Goal: Task Accomplishment & Management: Manage account settings

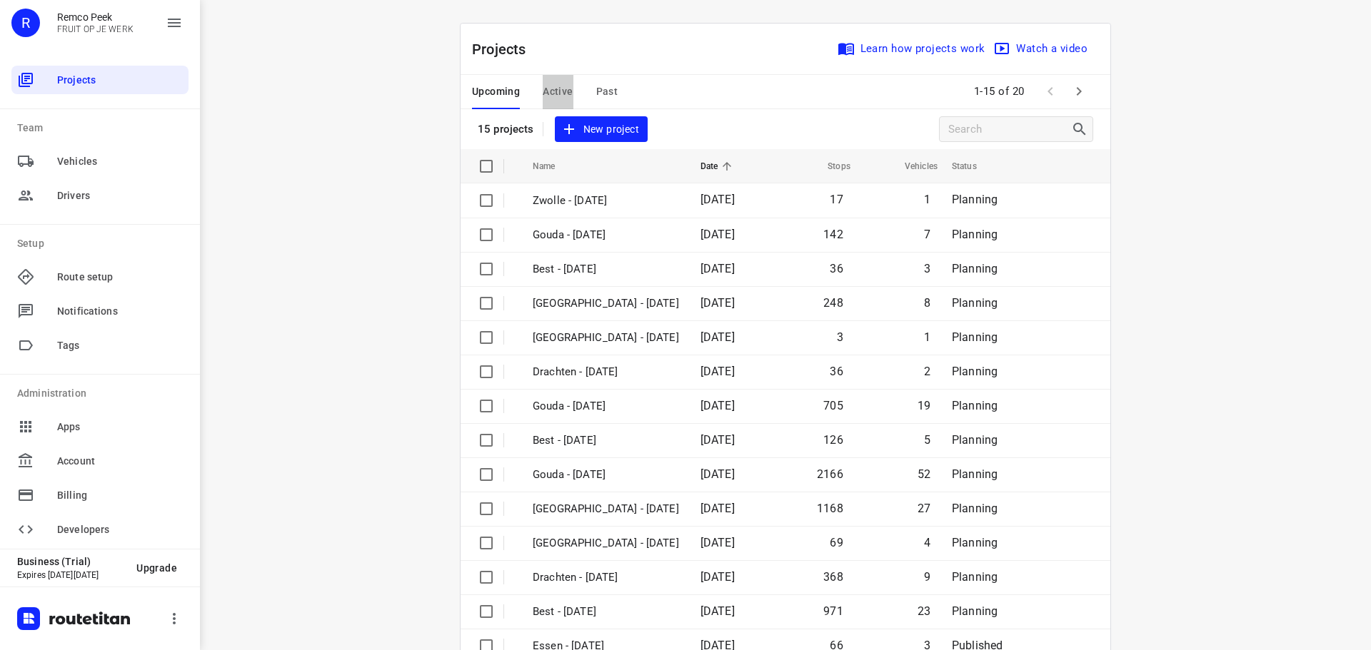
click at [548, 87] on span "Active" at bounding box center [558, 92] width 30 height 18
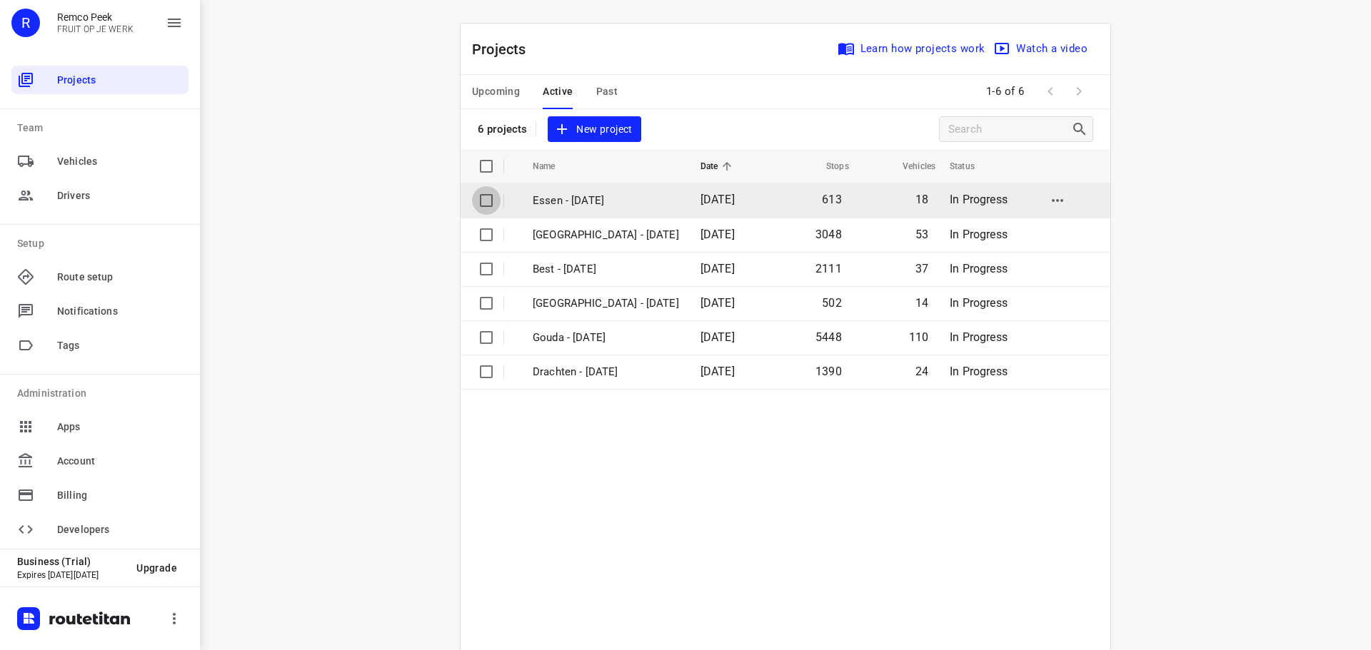
click at [485, 203] on input "checkbox" at bounding box center [486, 200] width 29 height 29
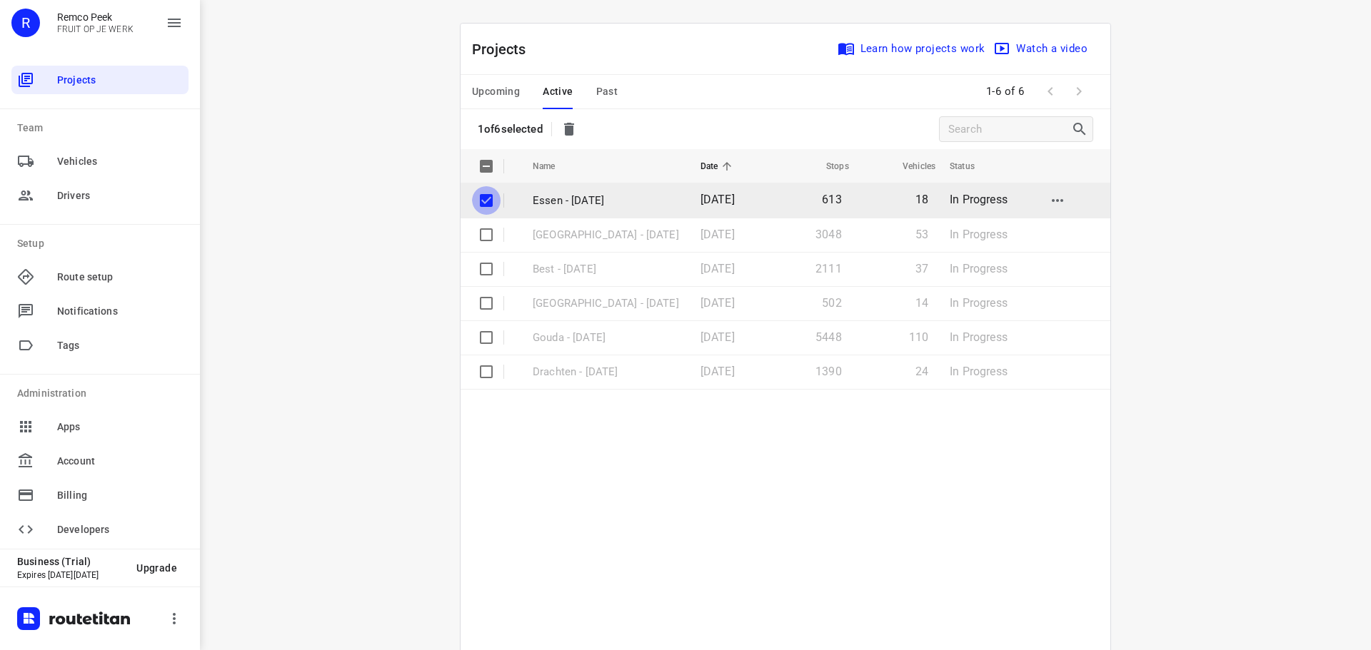
click at [481, 199] on input "checkbox" at bounding box center [486, 200] width 29 height 29
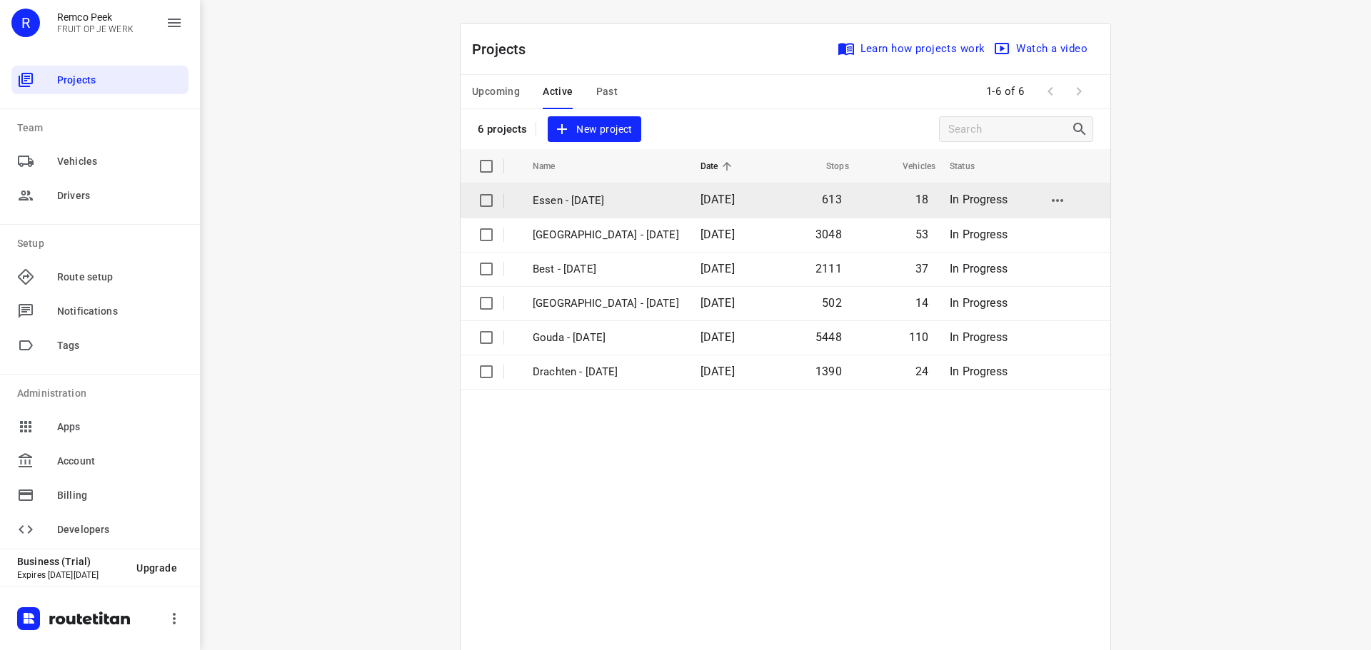
click at [485, 201] on input "checkbox" at bounding box center [486, 200] width 29 height 29
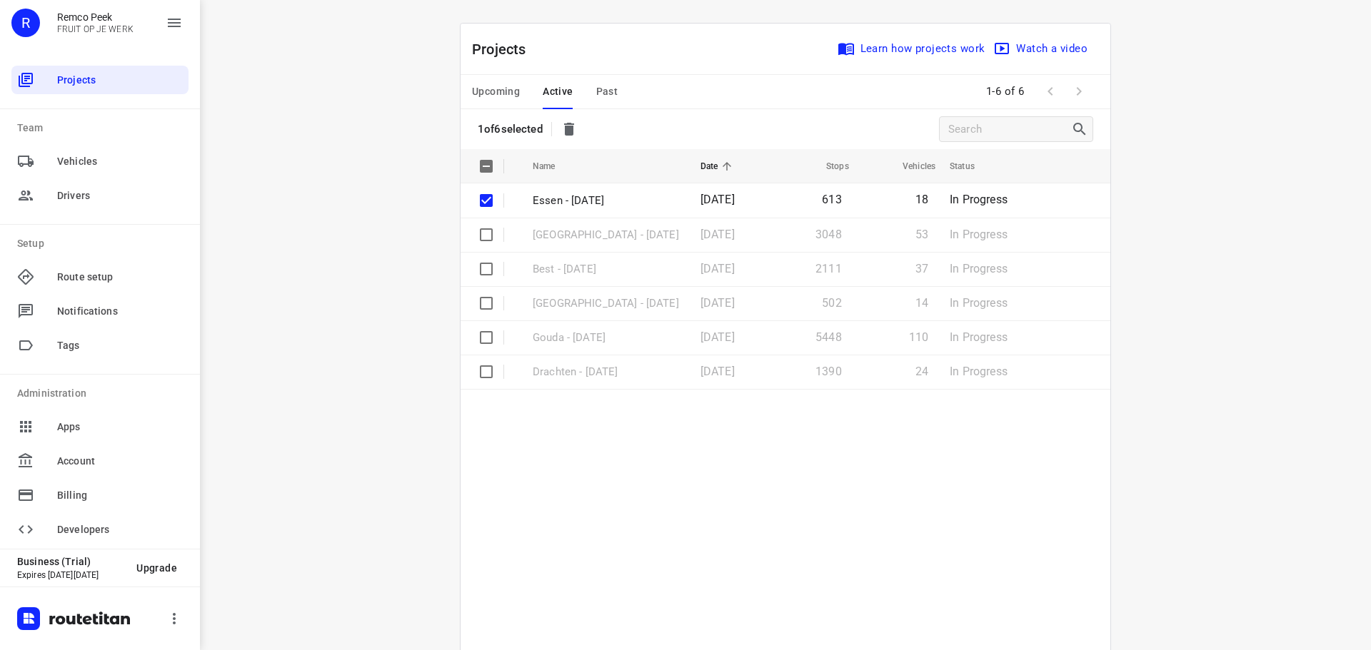
click at [709, 96] on div "Upcoming Active Past 1-6 of 6" at bounding box center [786, 92] width 650 height 34
click at [268, 186] on div "i © 2025 Routetitan , © Stadia Maps , © OpenMapTiles © OpenStreetMap contributo…" at bounding box center [785, 325] width 1171 height 650
click at [76, 154] on span "Vehicles" at bounding box center [120, 161] width 126 height 15
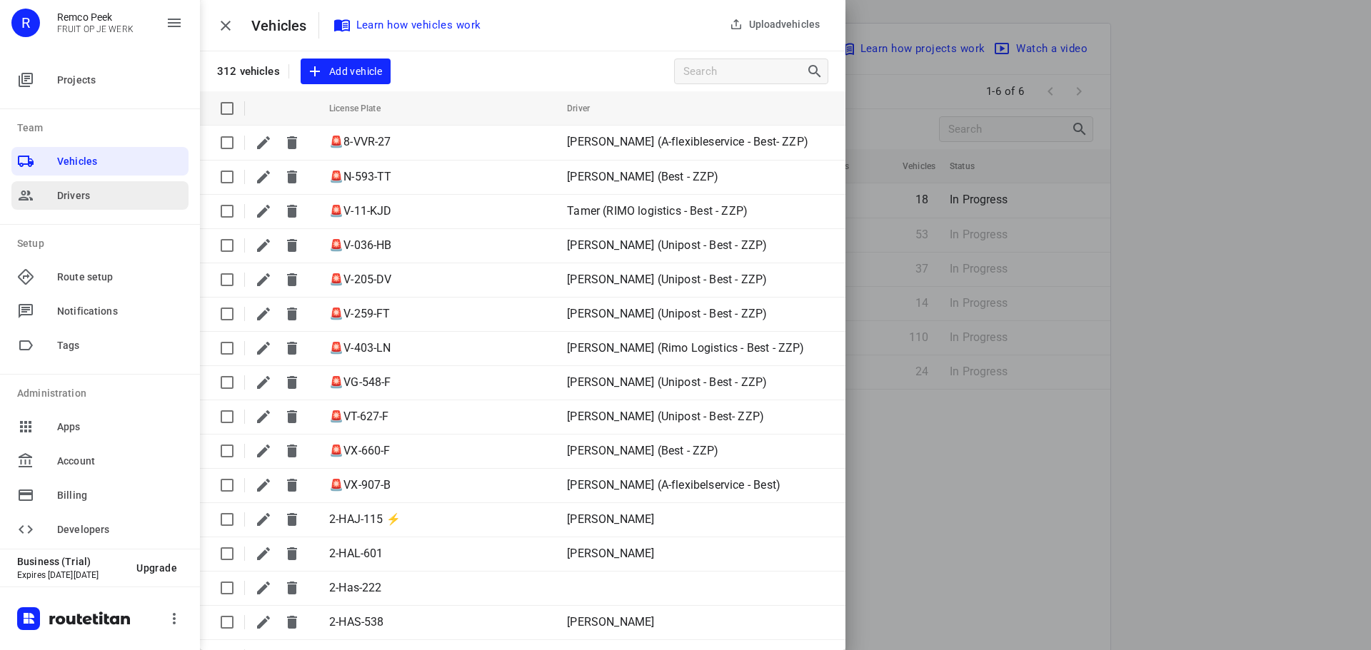
click at [76, 195] on span "Drivers" at bounding box center [120, 196] width 126 height 15
click at [73, 194] on span "Drivers" at bounding box center [120, 196] width 126 height 15
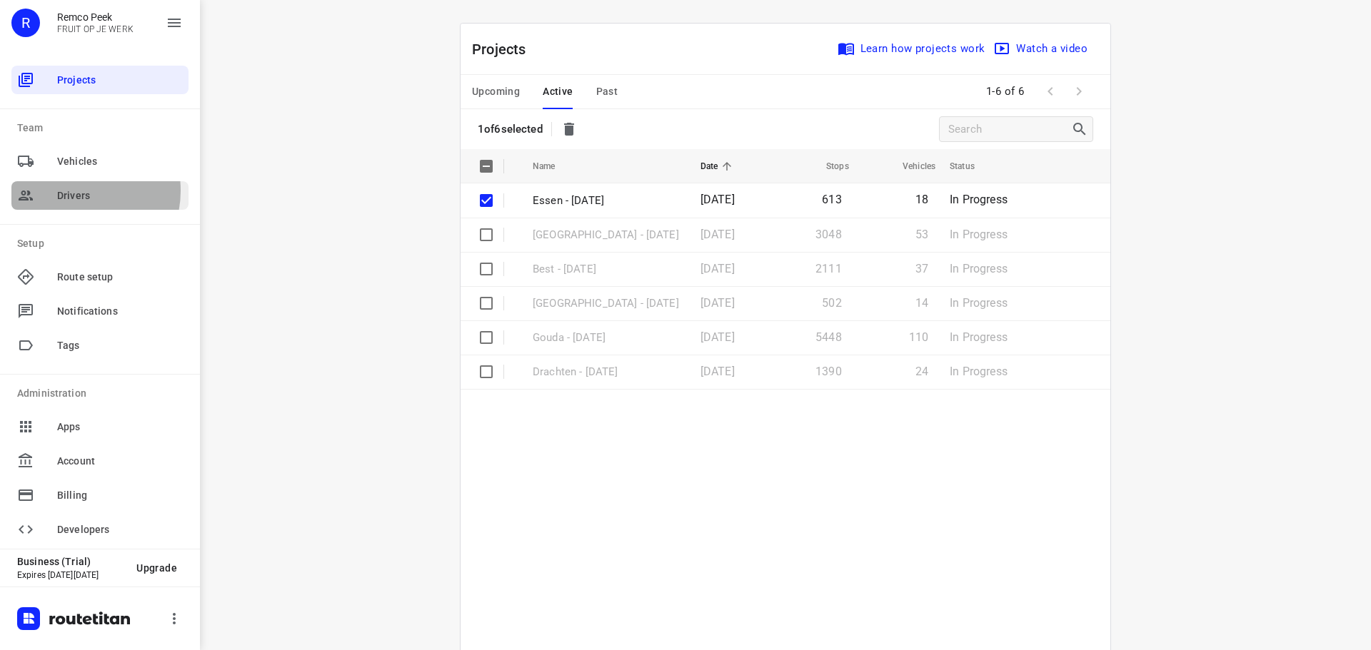
click at [73, 191] on span "Drivers" at bounding box center [120, 196] width 126 height 15
click at [71, 192] on span "Drivers" at bounding box center [120, 196] width 126 height 15
click at [149, 149] on div "Vehicles" at bounding box center [99, 161] width 177 height 29
click at [61, 157] on span "Vehicles" at bounding box center [120, 161] width 126 height 15
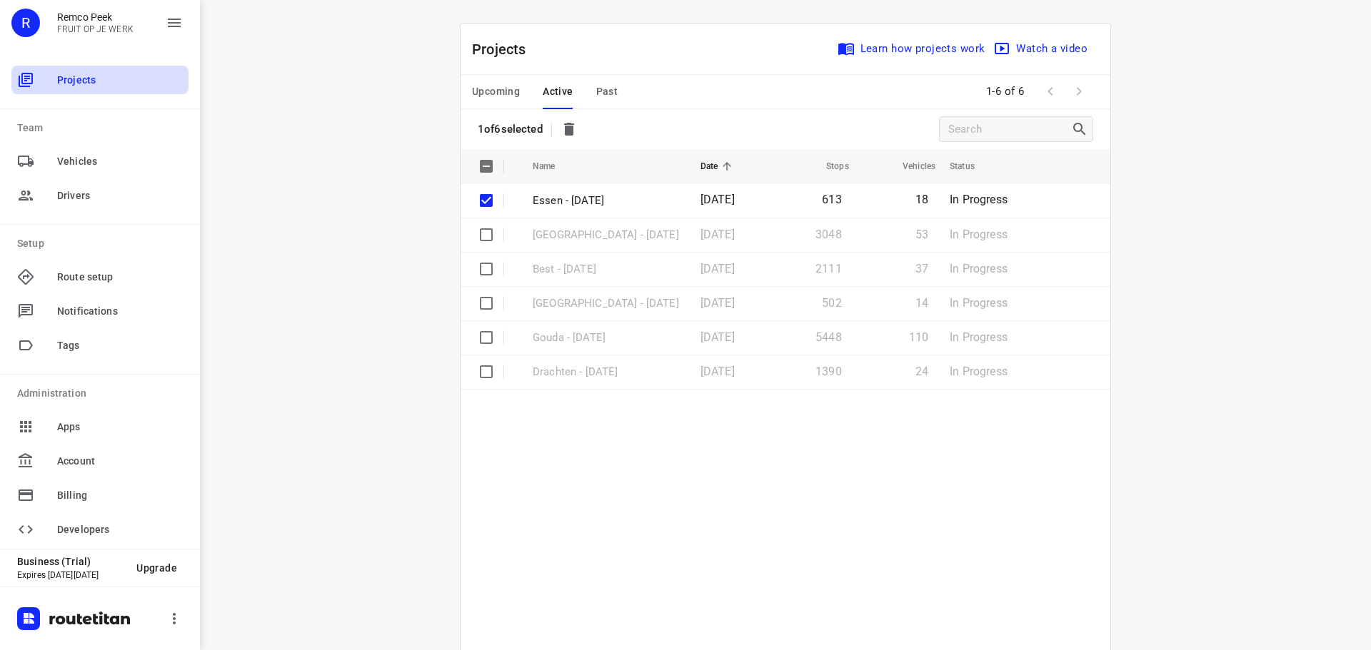
click at [101, 81] on span "Projects" at bounding box center [120, 80] width 126 height 15
click at [66, 277] on span "Route setup" at bounding box center [120, 277] width 126 height 15
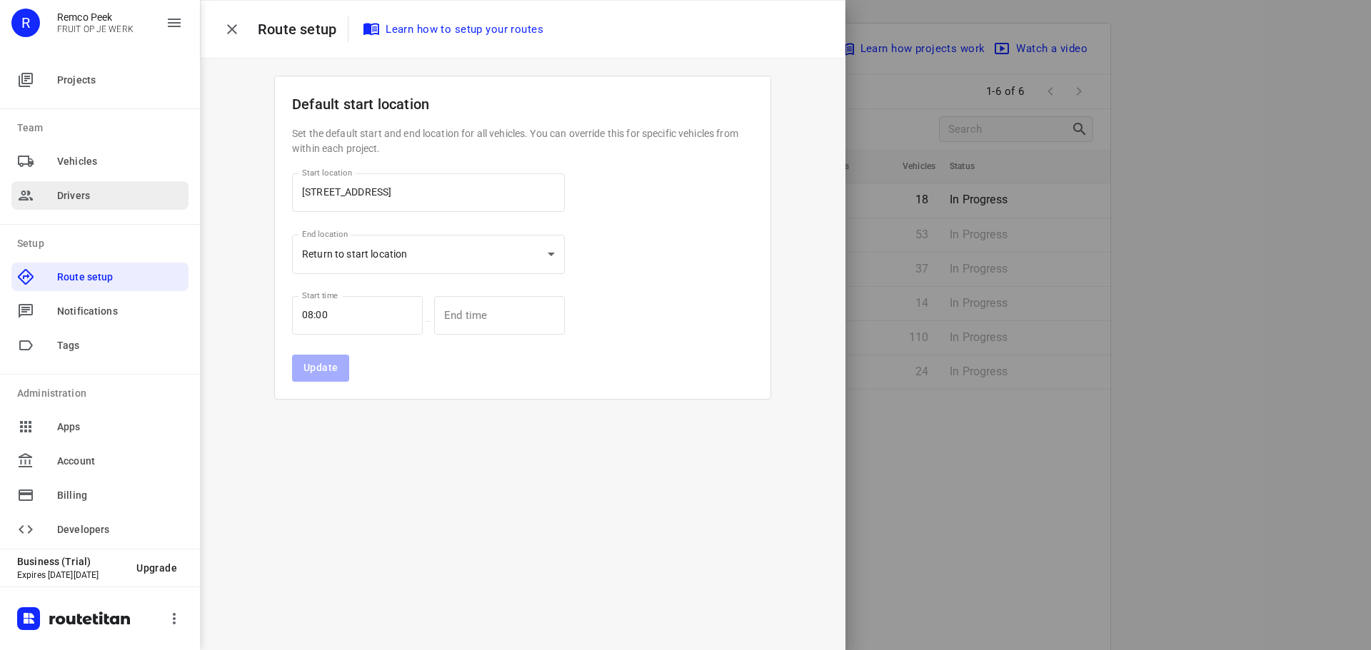
click at [71, 185] on div "Drivers" at bounding box center [99, 195] width 177 height 29
click at [82, 156] on span "Vehicles" at bounding box center [120, 161] width 126 height 15
click at [69, 80] on span "Projects" at bounding box center [120, 80] width 126 height 15
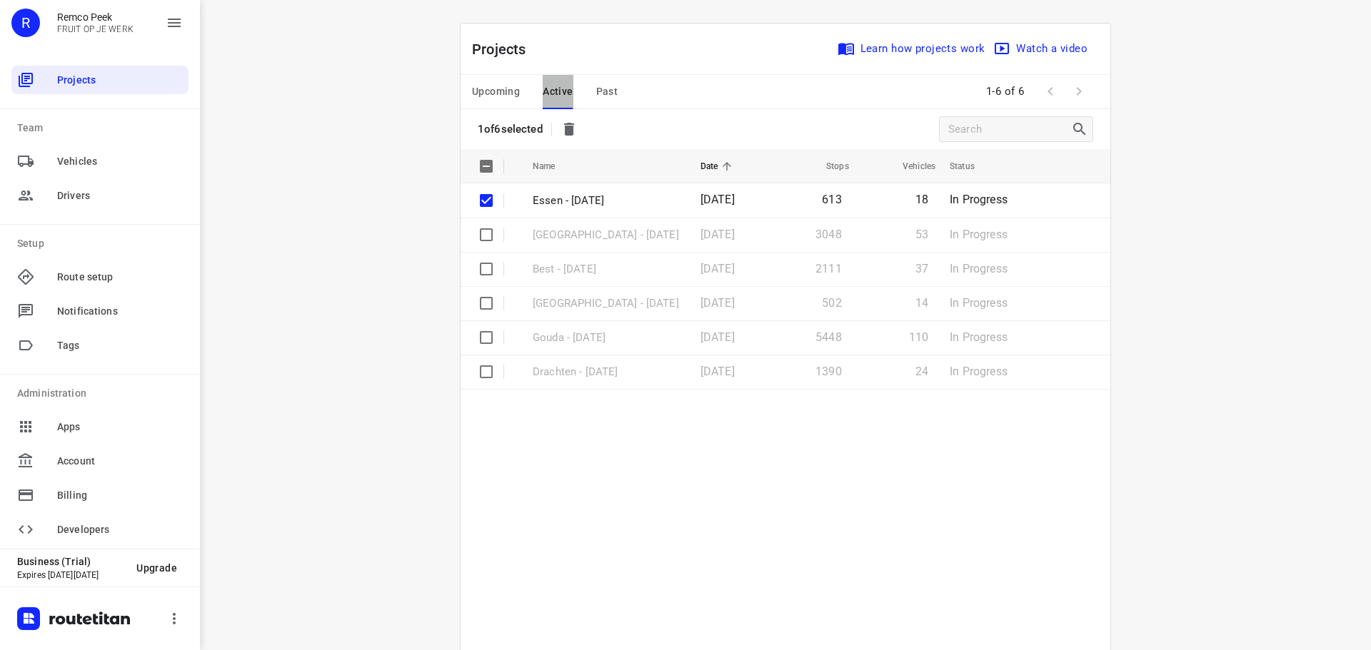
click at [560, 88] on span "Active" at bounding box center [558, 92] width 30 height 18
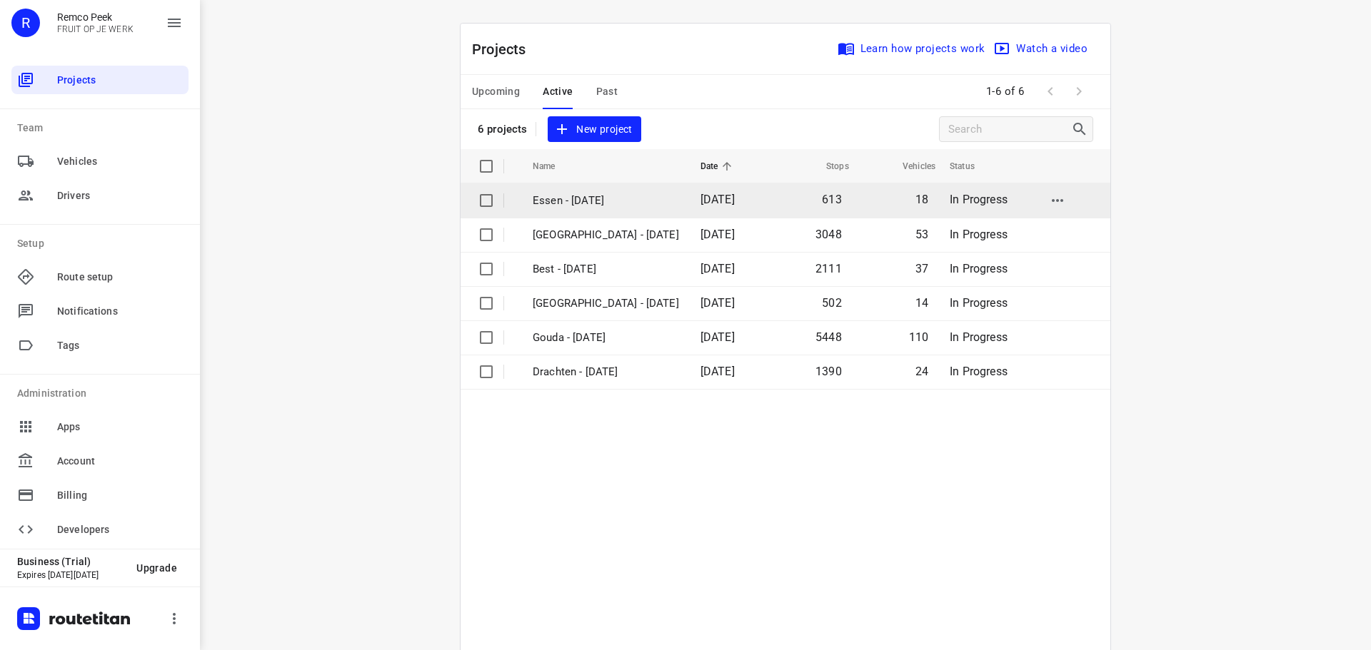
click at [486, 200] on input "checkbox" at bounding box center [486, 200] width 29 height 29
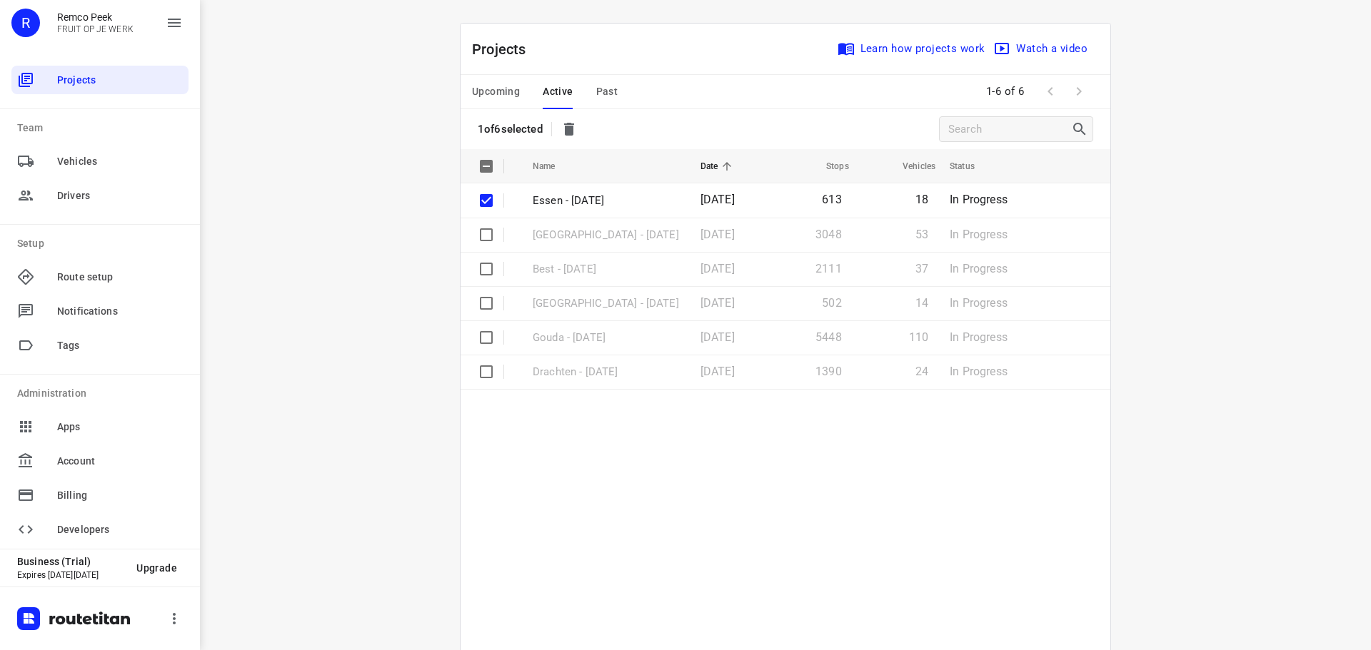
click at [358, 496] on div "i © 2025 Routetitan , © Stadia Maps , © OpenMapTiles © OpenStreetMap contributo…" at bounding box center [785, 325] width 1171 height 650
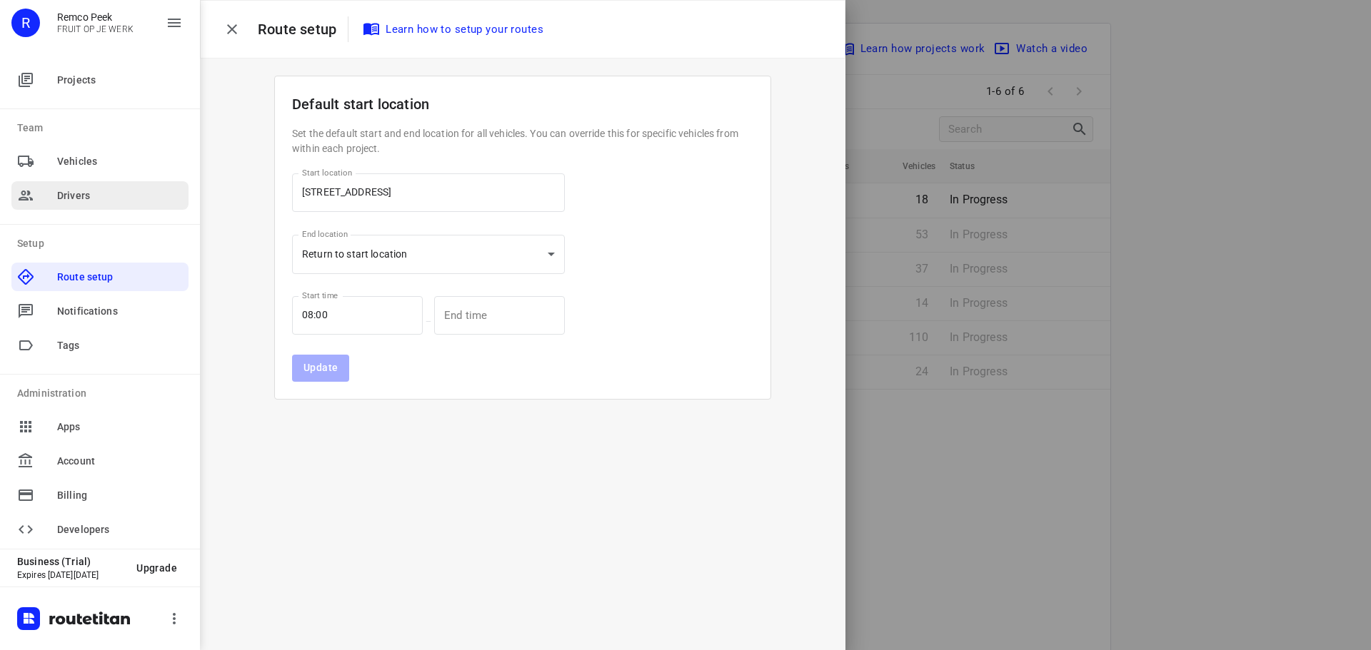
click at [68, 197] on span "Drivers" at bounding box center [120, 196] width 126 height 15
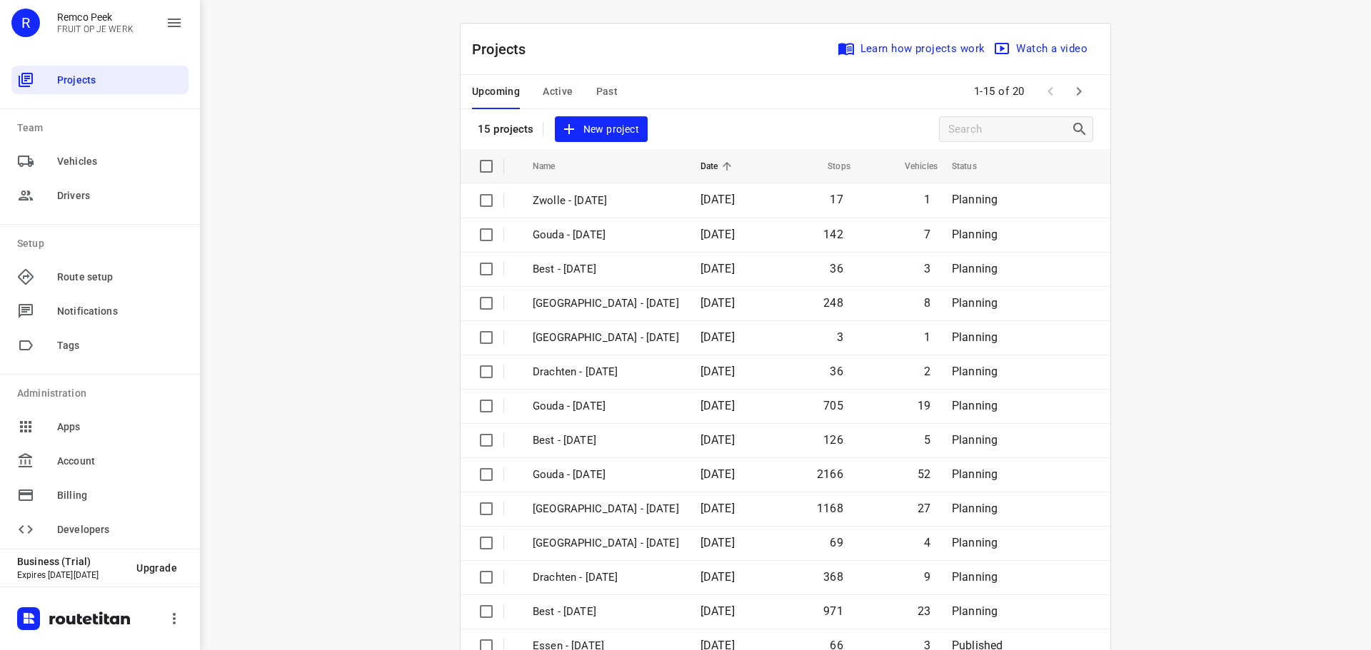
click at [561, 93] on span "Active" at bounding box center [558, 92] width 30 height 18
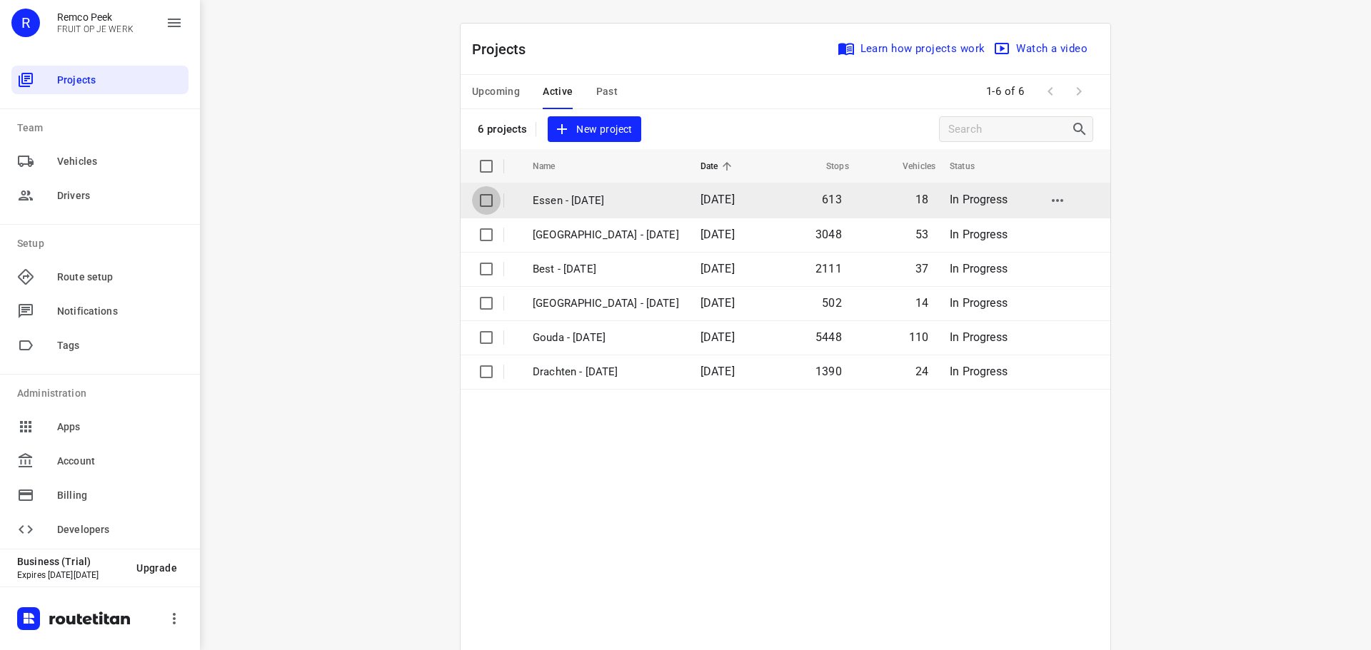
click at [482, 199] on input "checkbox" at bounding box center [486, 200] width 29 height 29
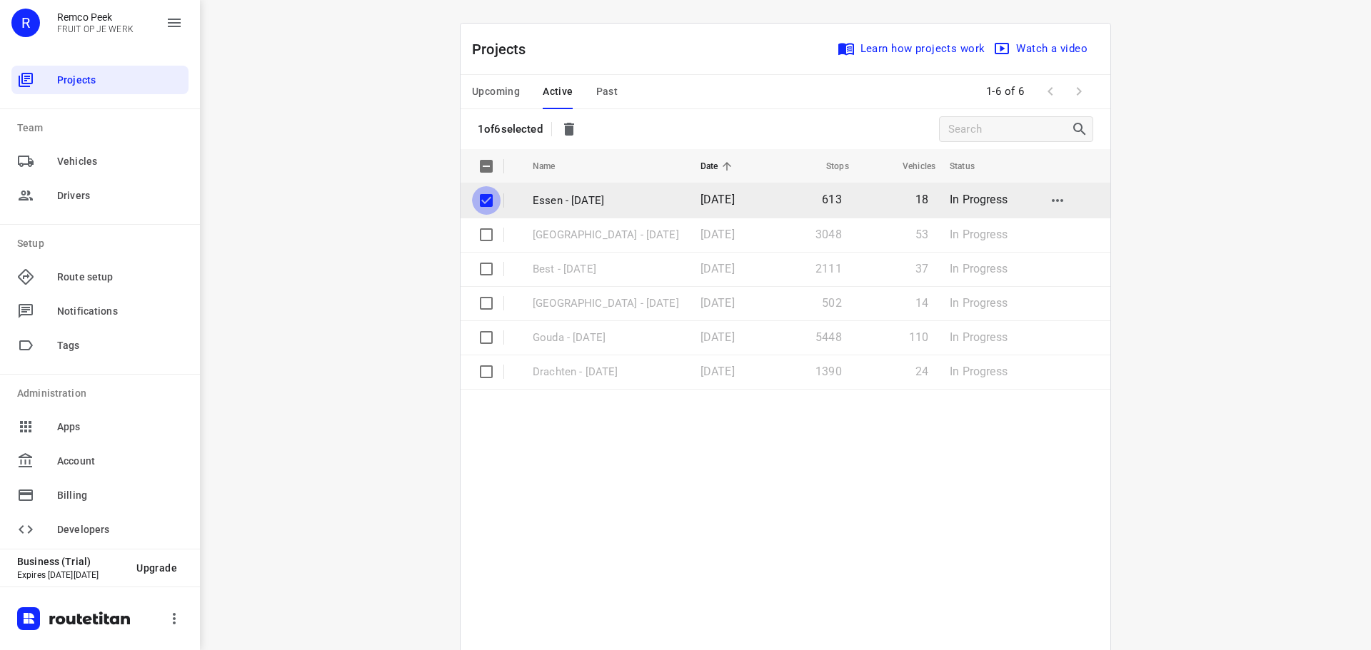
click at [479, 198] on input "checkbox" at bounding box center [486, 200] width 29 height 29
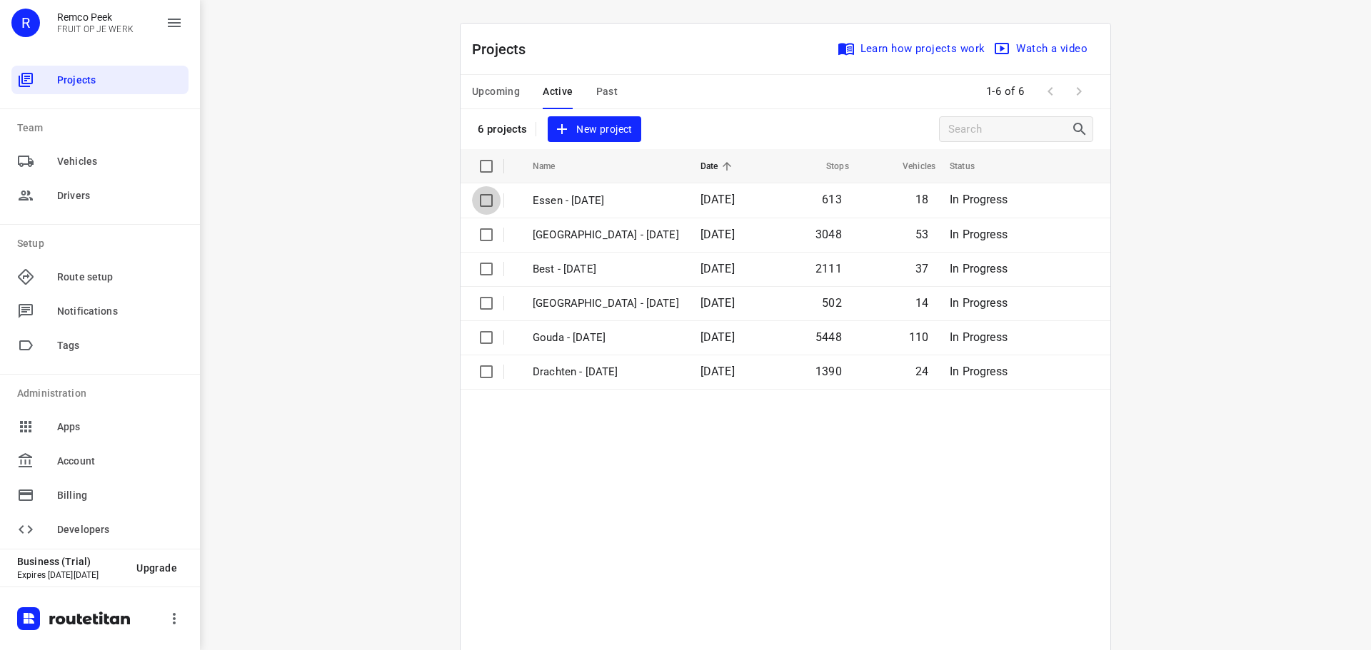
click at [479, 198] on input "checkbox" at bounding box center [486, 200] width 29 height 29
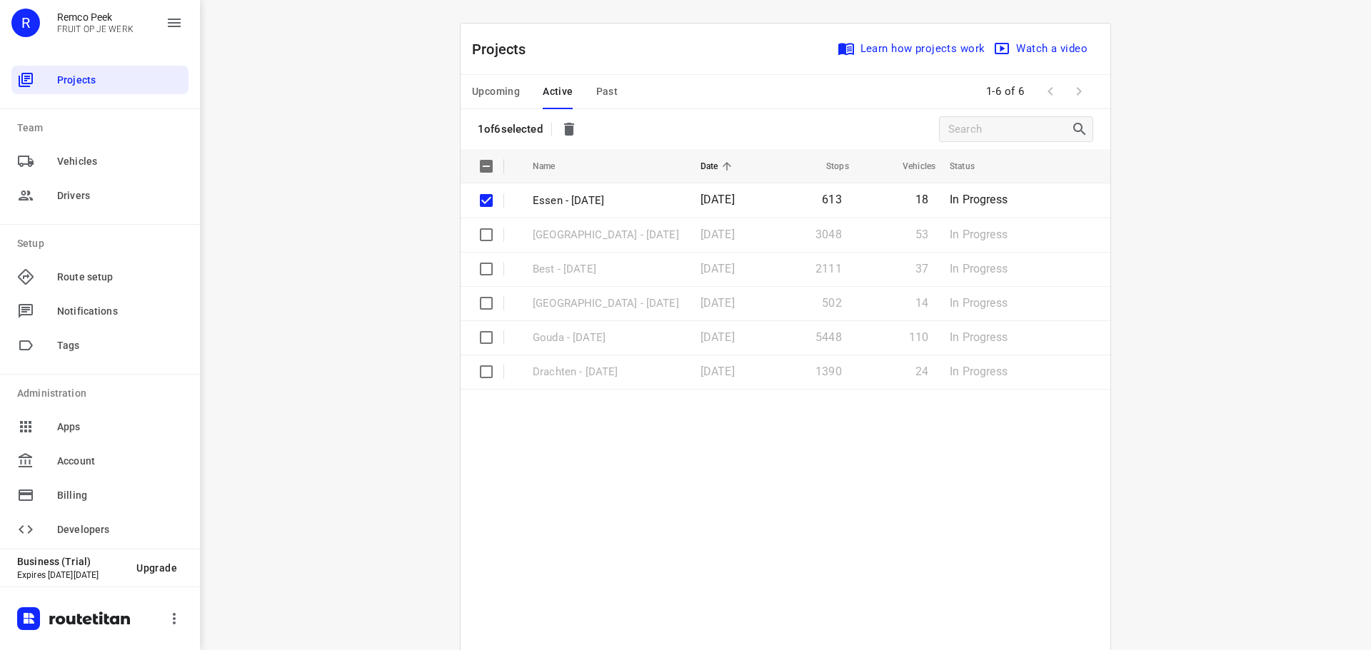
click at [558, 86] on span "Active" at bounding box center [558, 92] width 30 height 18
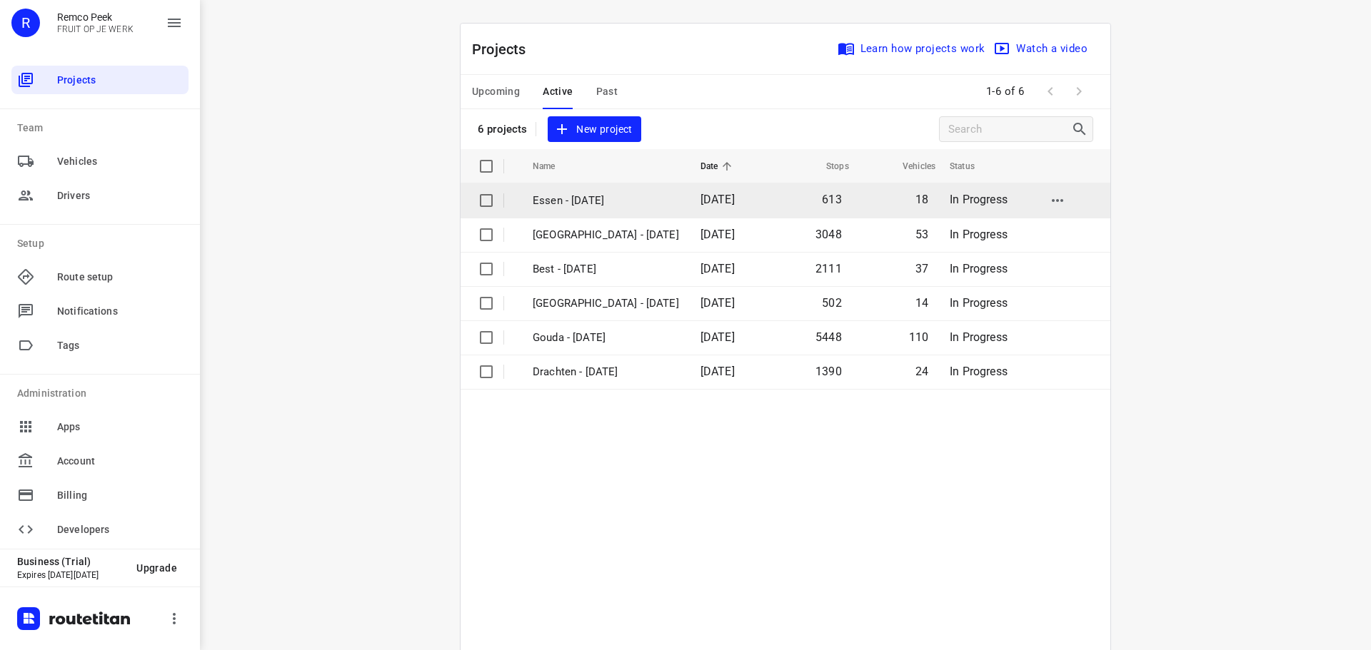
click at [483, 201] on input "checkbox" at bounding box center [486, 200] width 29 height 29
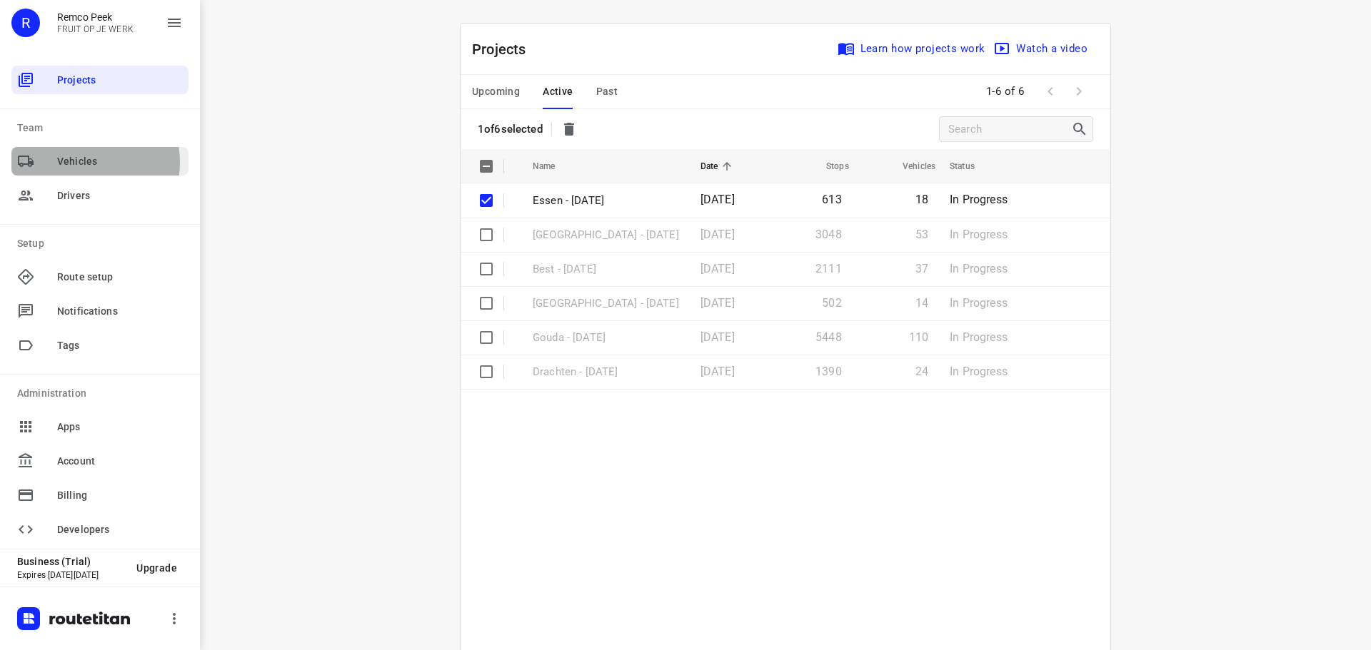
click at [84, 162] on span "Vehicles" at bounding box center [120, 161] width 126 height 15
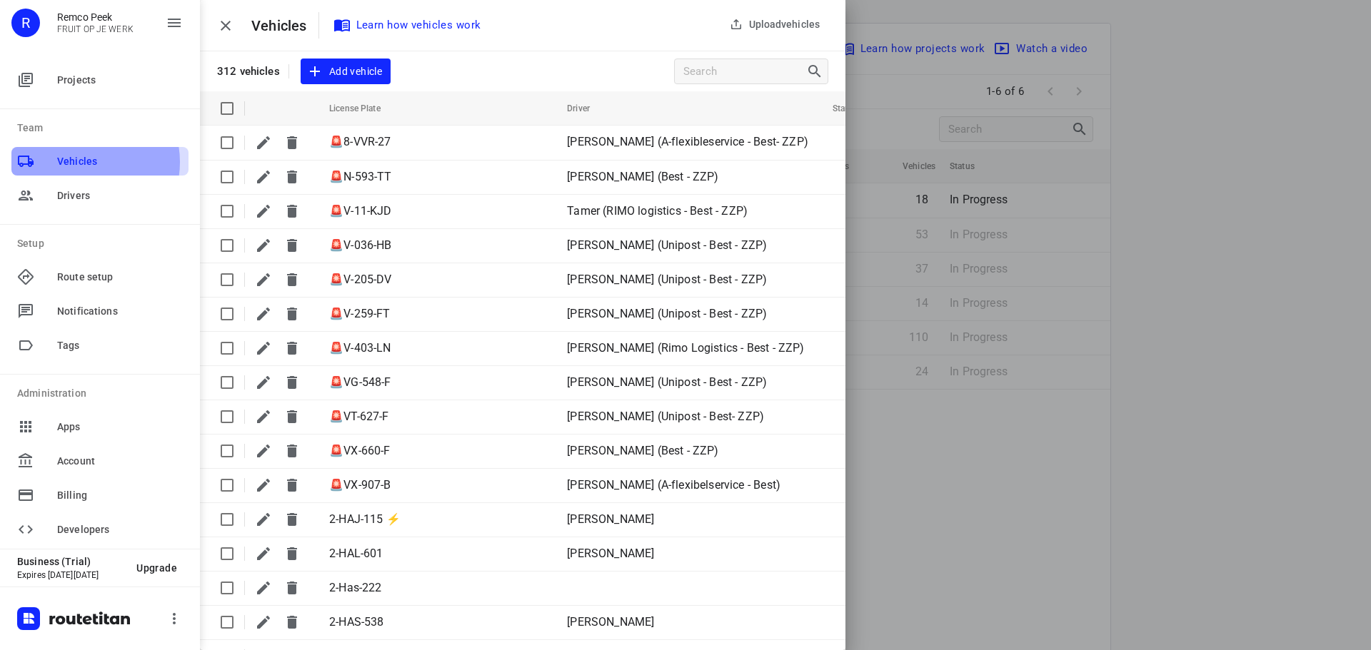
click at [84, 161] on span "Vehicles" at bounding box center [120, 161] width 126 height 15
click at [86, 191] on span "Drivers" at bounding box center [120, 196] width 126 height 15
click at [84, 194] on span "Drivers" at bounding box center [120, 196] width 126 height 15
click at [89, 159] on span "Vehicles" at bounding box center [120, 161] width 126 height 15
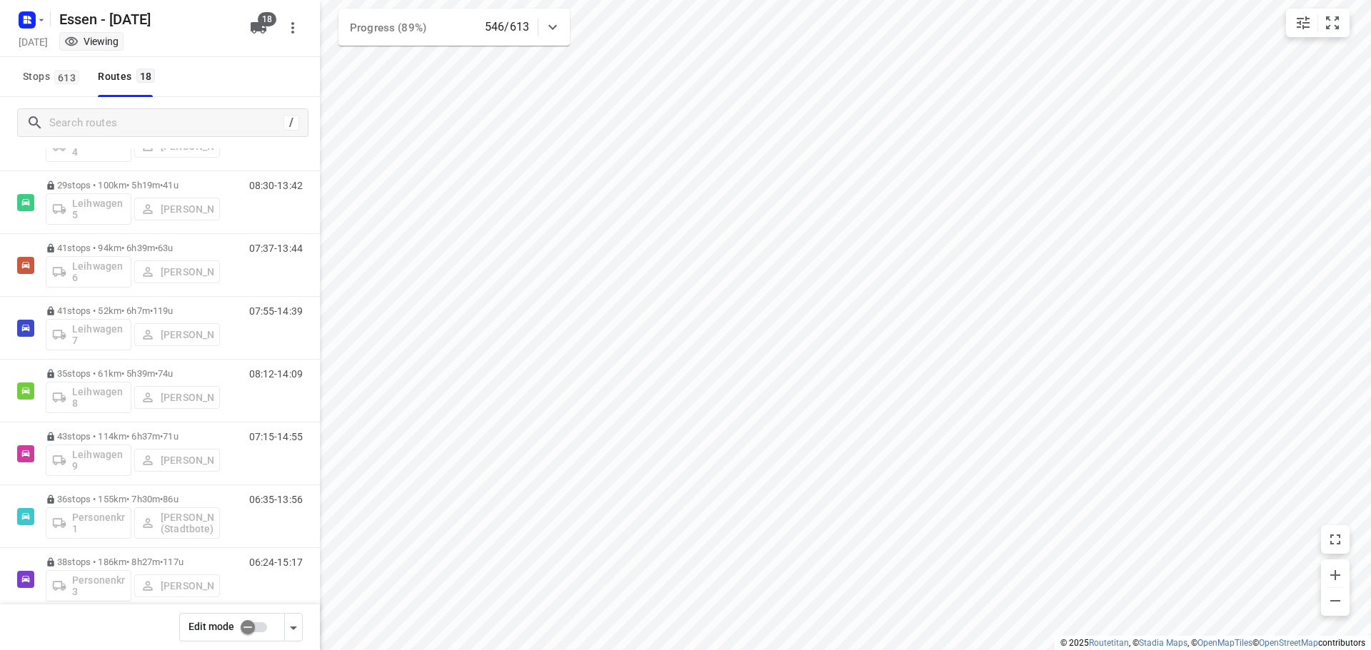
scroll to position [705, 0]
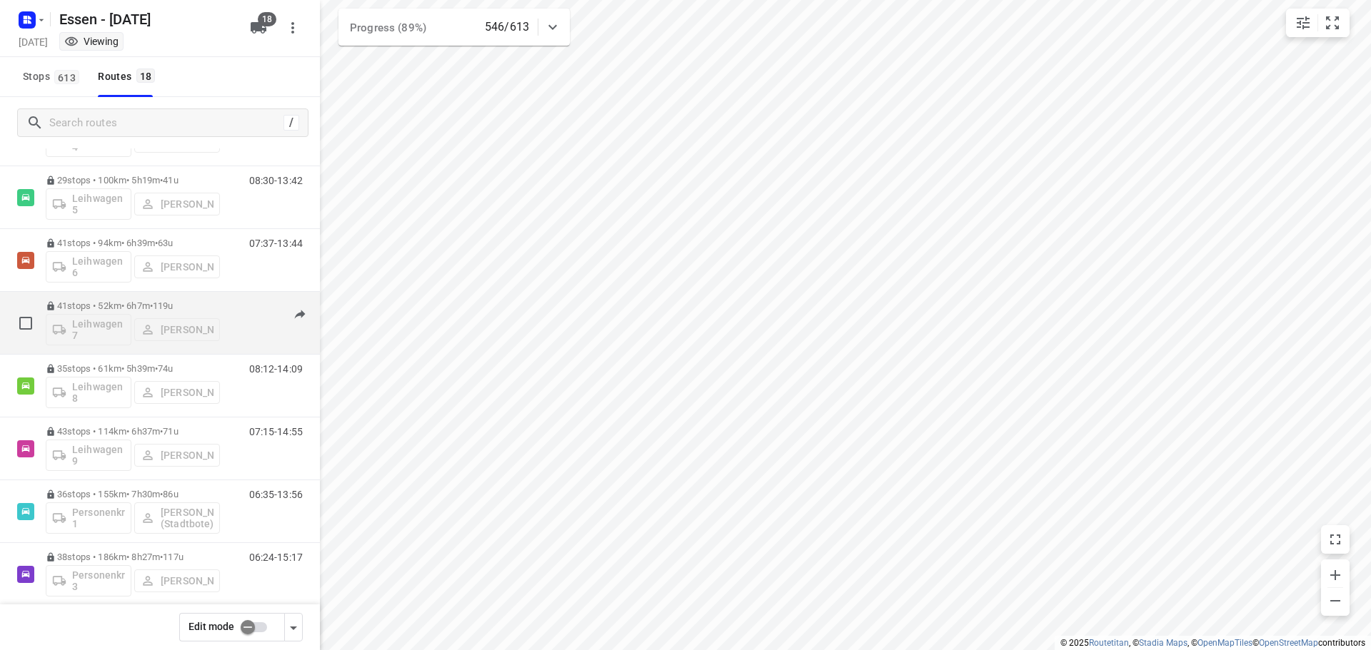
click at [204, 326] on div "Leihwagen 7 [PERSON_NAME]" at bounding box center [133, 328] width 174 height 34
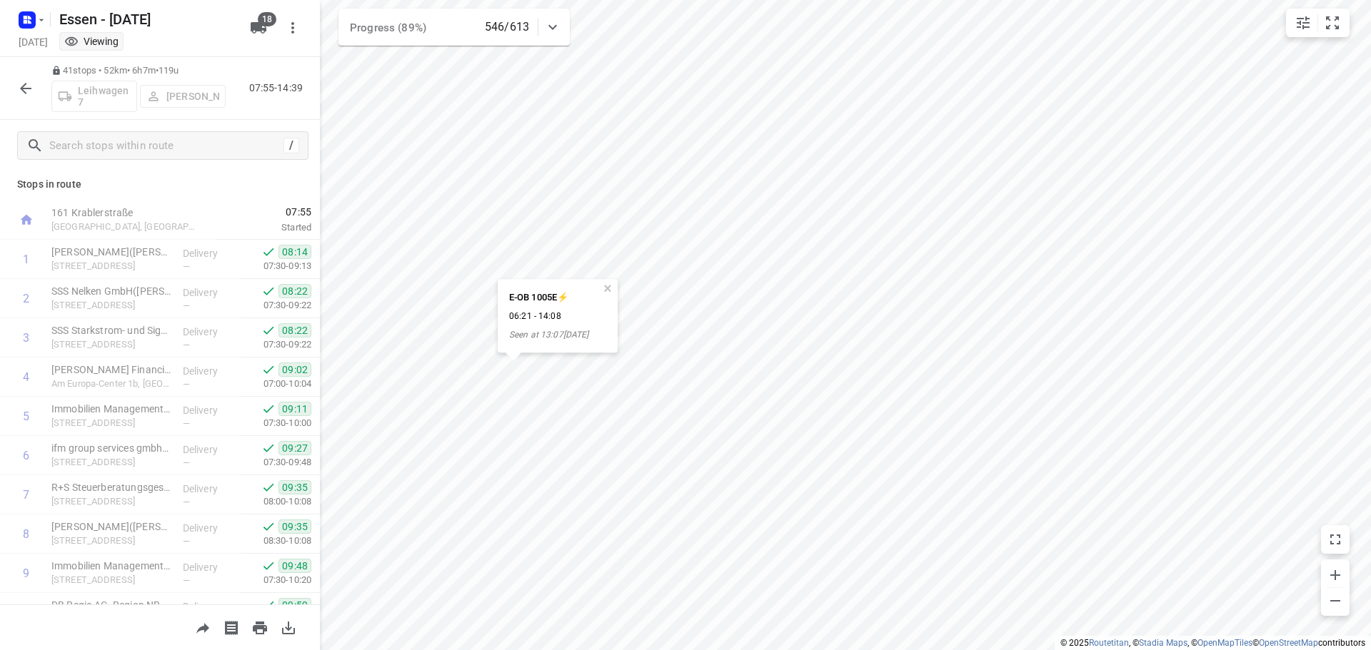
scroll to position [0, 0]
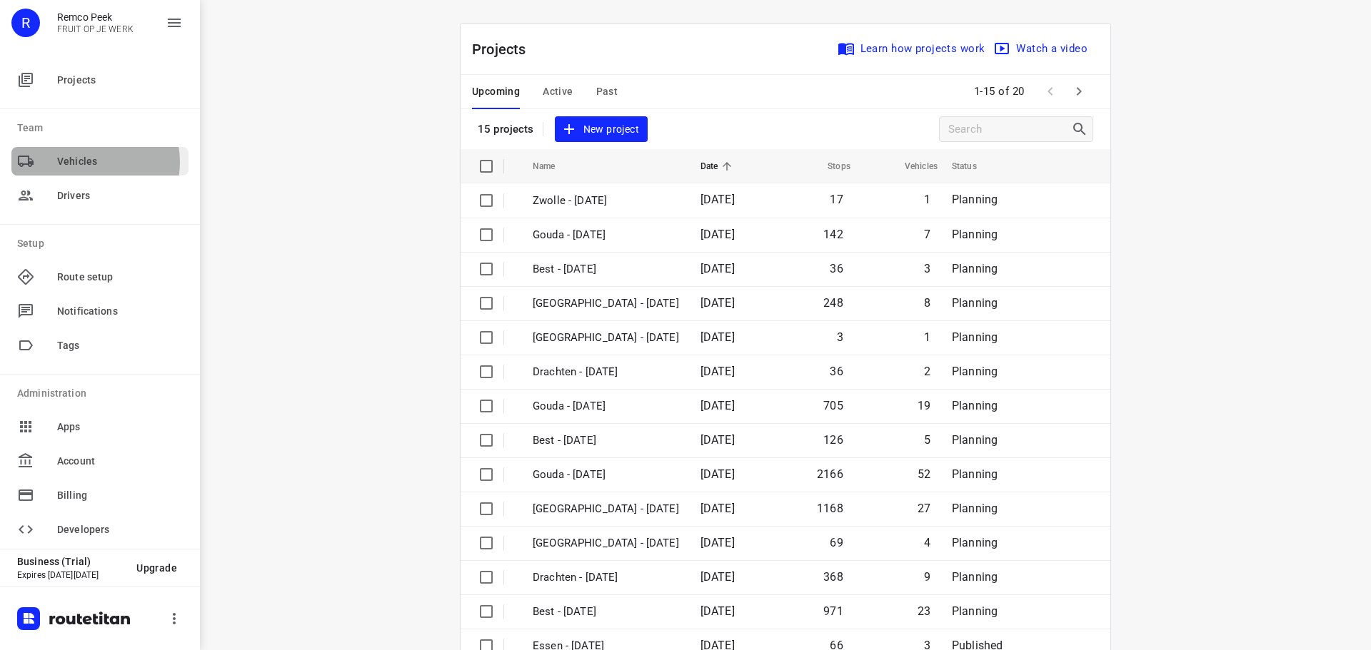
click at [88, 162] on span "Vehicles" at bounding box center [120, 161] width 126 height 15
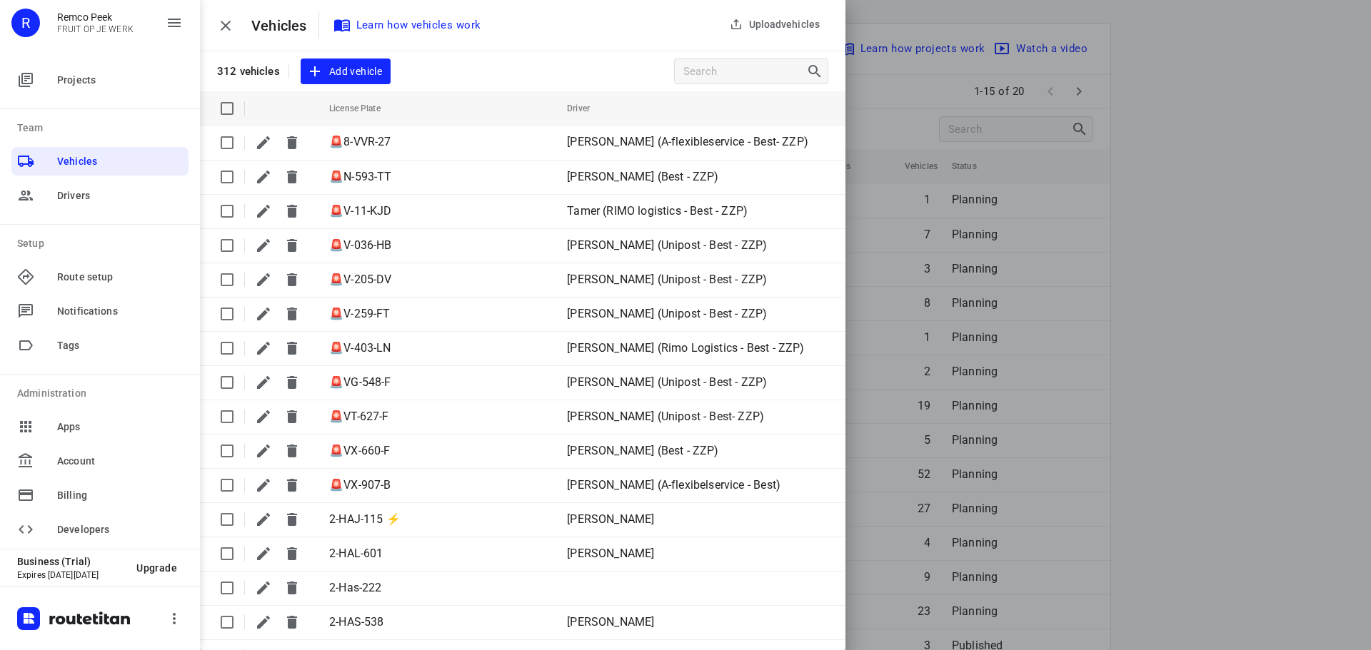
click at [591, 34] on div "Vehicles Learn how vehicles work" at bounding box center [522, 25] width 645 height 51
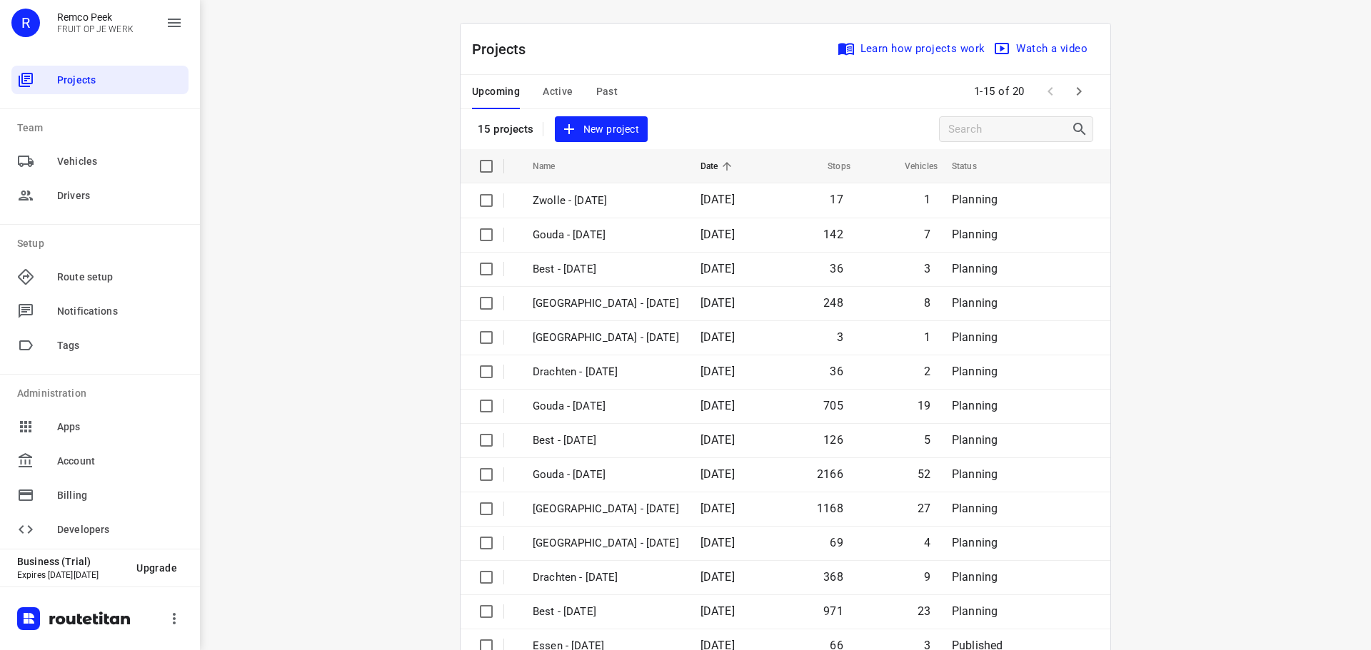
click at [556, 90] on span "Active" at bounding box center [558, 92] width 30 height 18
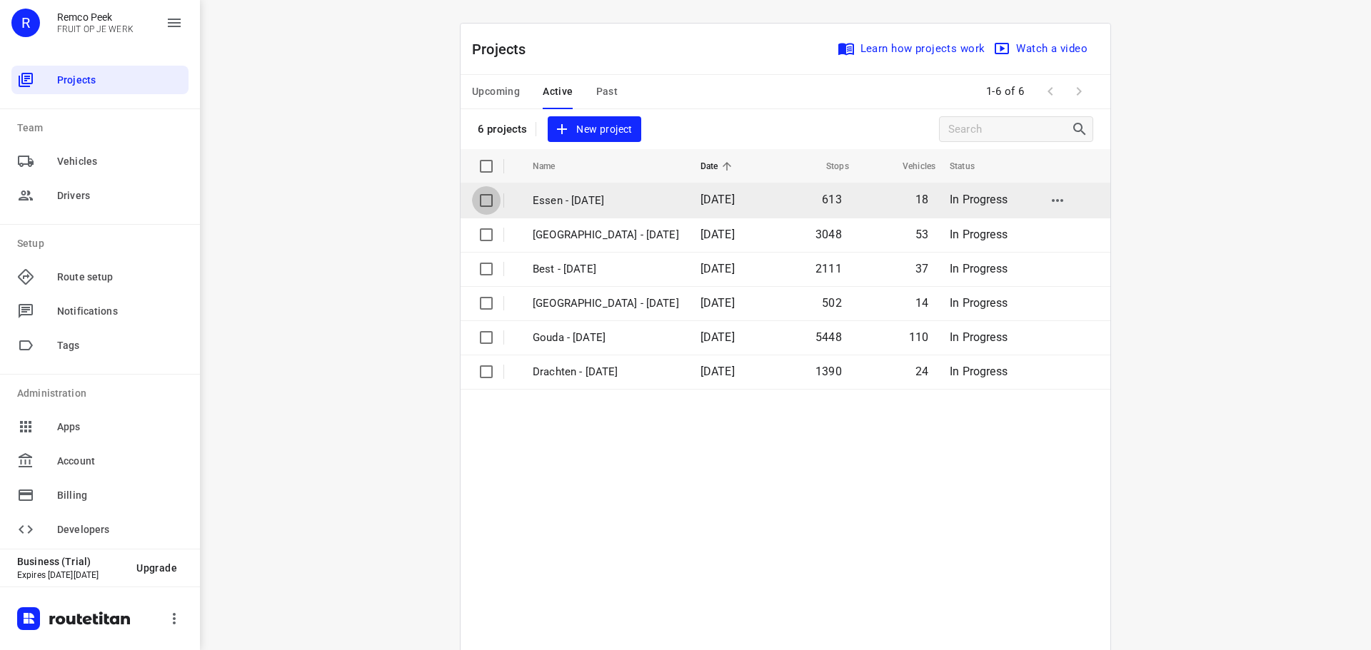
click at [486, 199] on input "checkbox" at bounding box center [486, 200] width 29 height 29
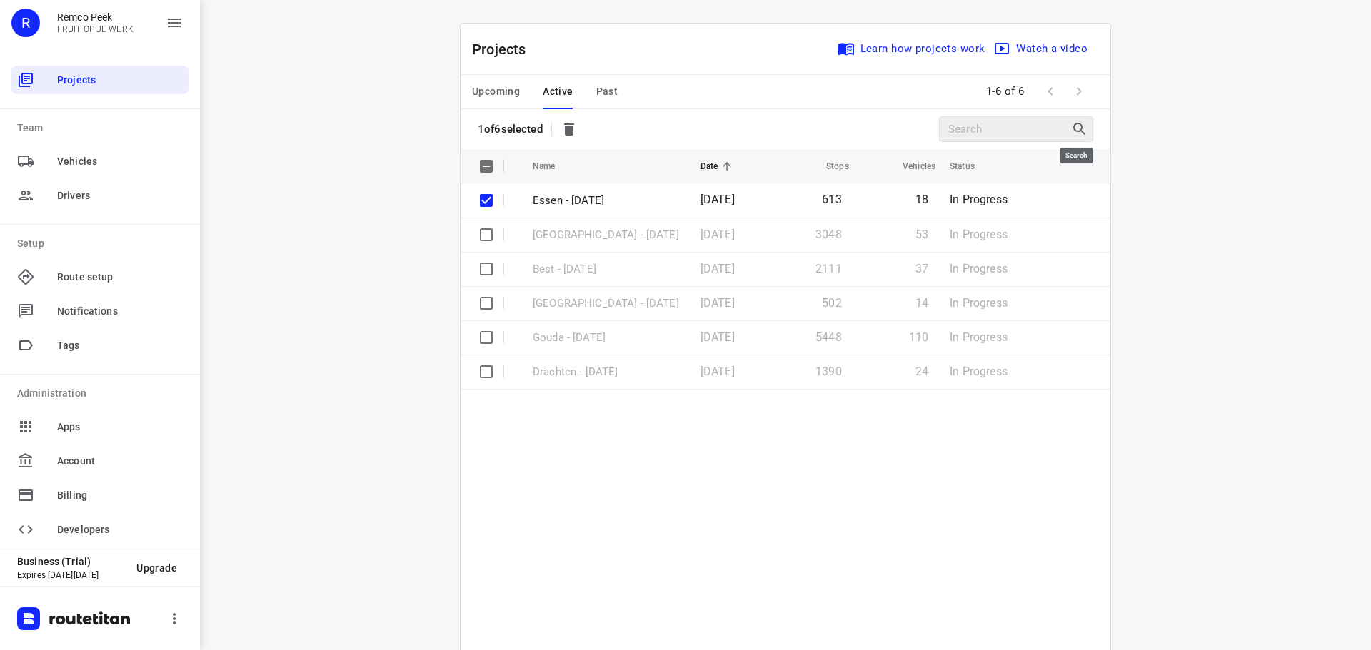
click at [1071, 125] on icon at bounding box center [1079, 129] width 17 height 17
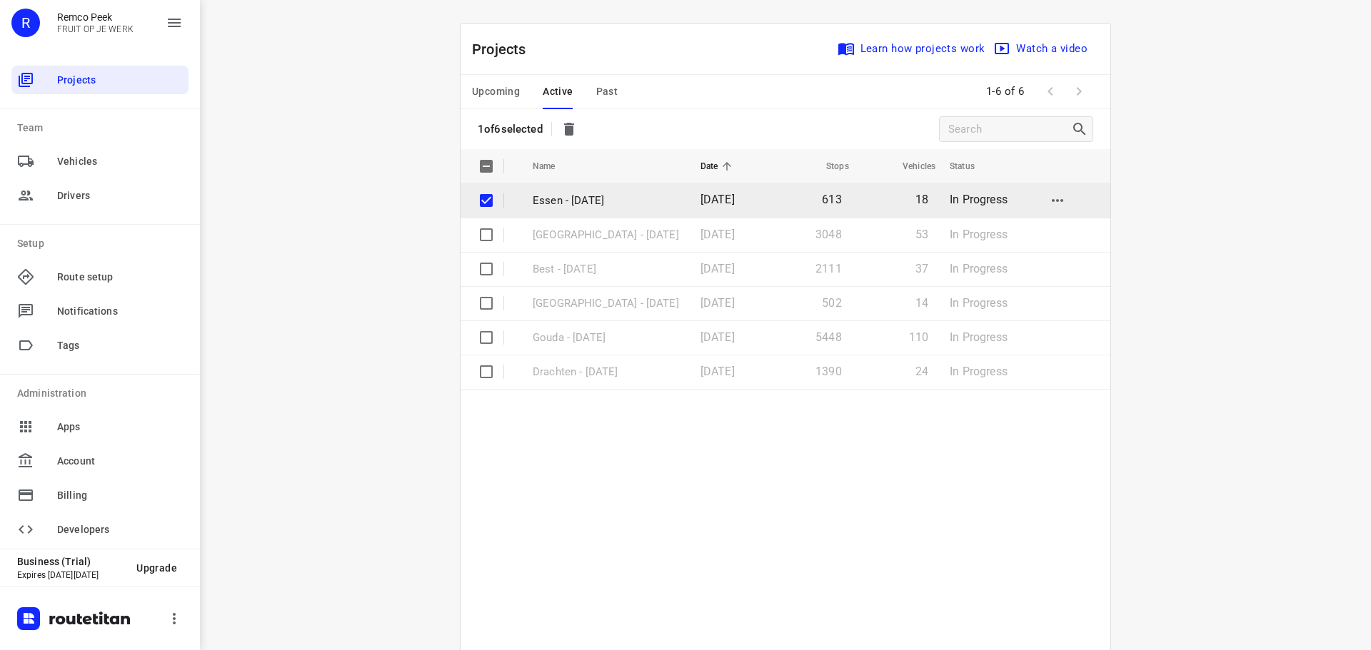
click at [700, 197] on span "13 Oct 2025" at bounding box center [717, 200] width 34 height 14
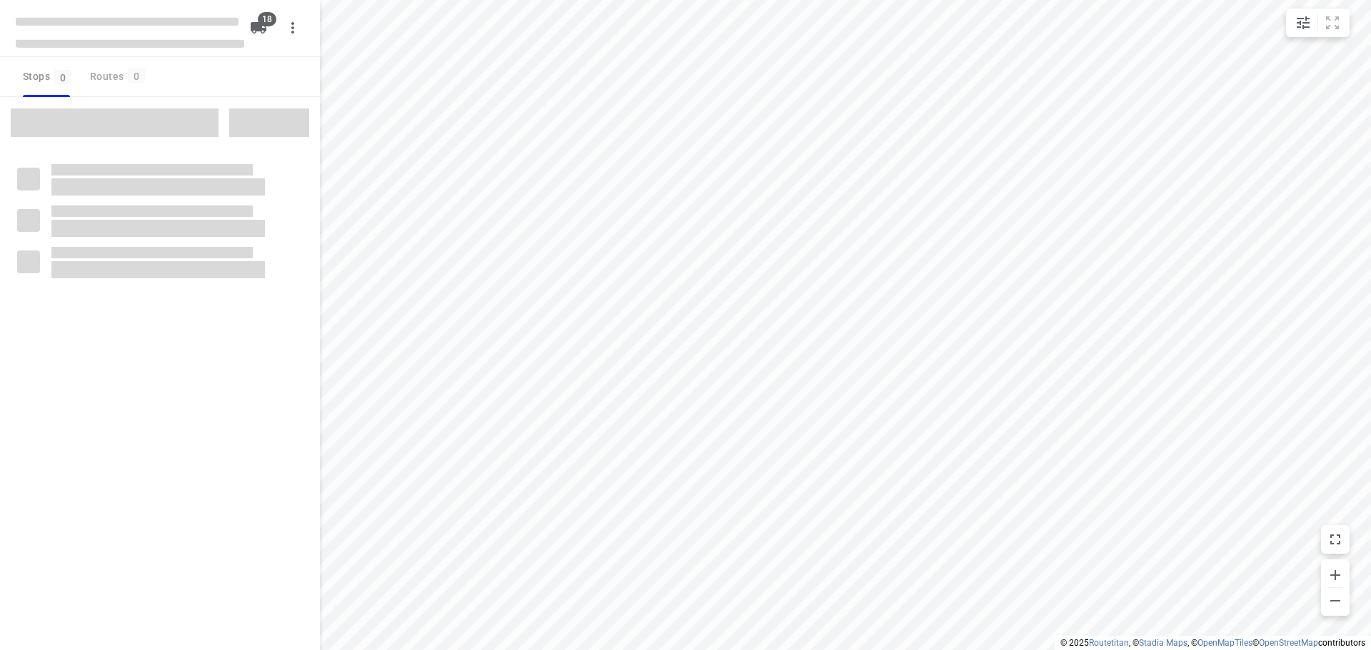
checkbox input "true"
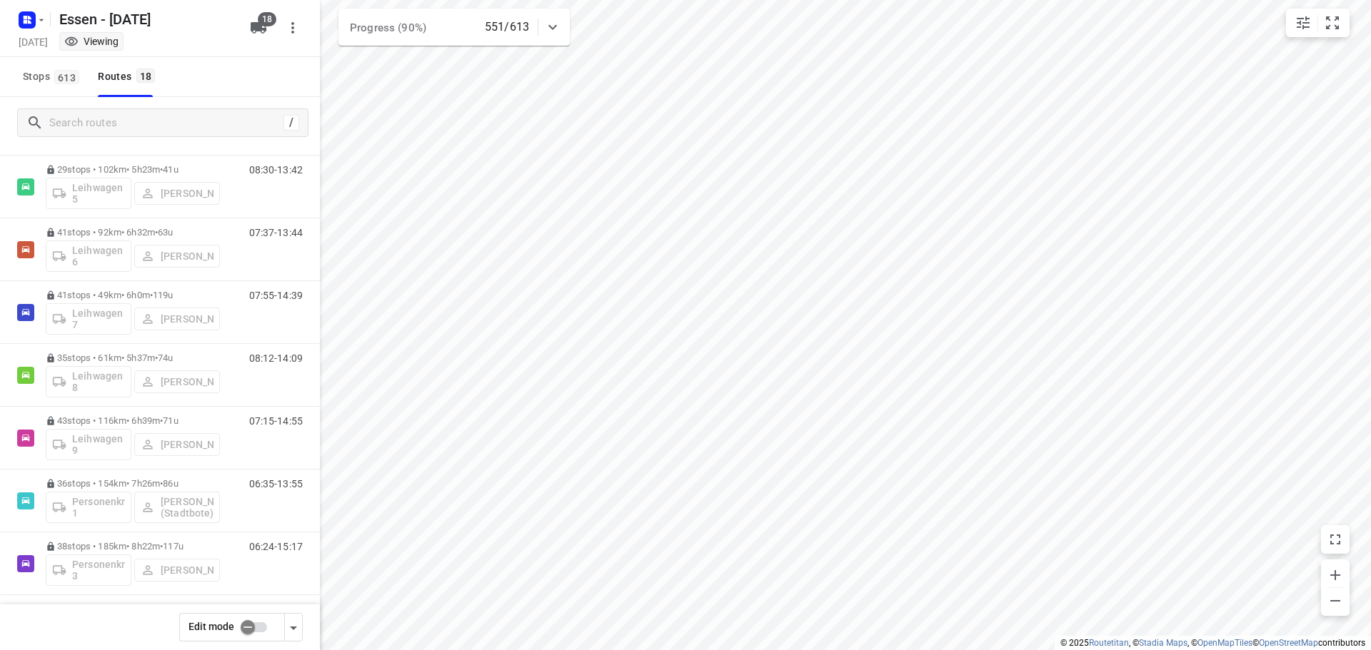
scroll to position [721, 0]
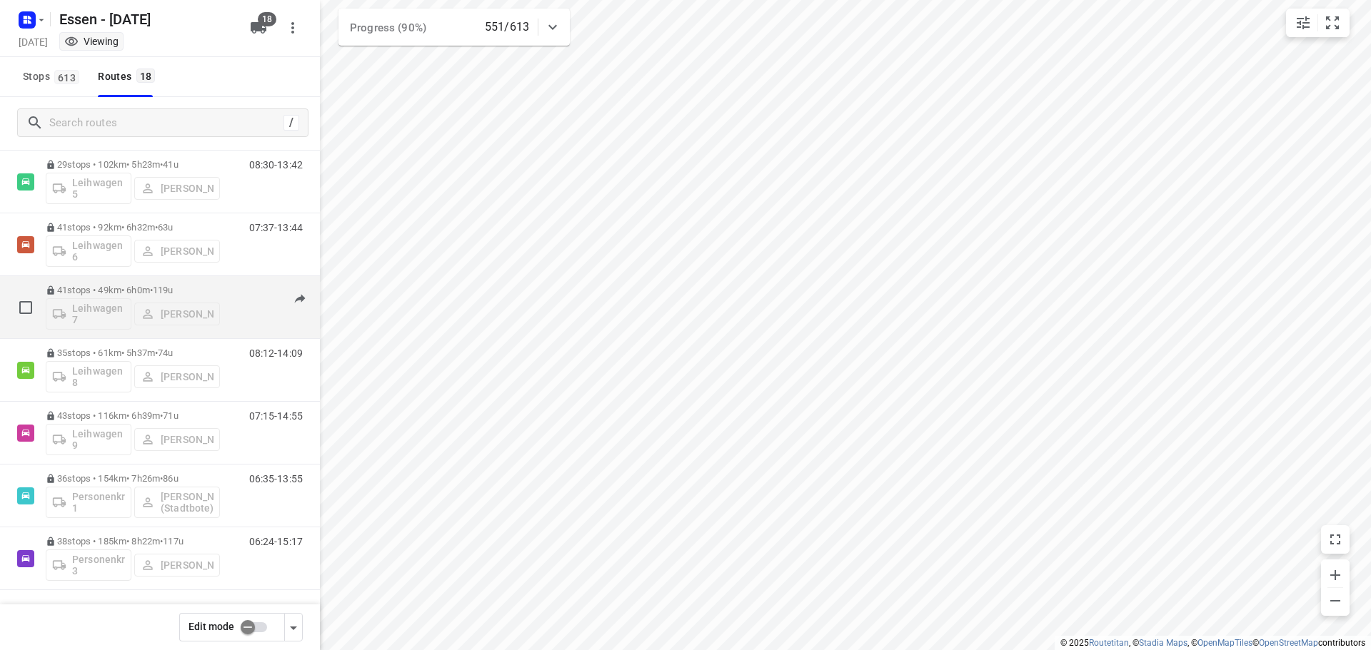
click at [195, 305] on div "Leihwagen 7 [PERSON_NAME]" at bounding box center [133, 313] width 174 height 34
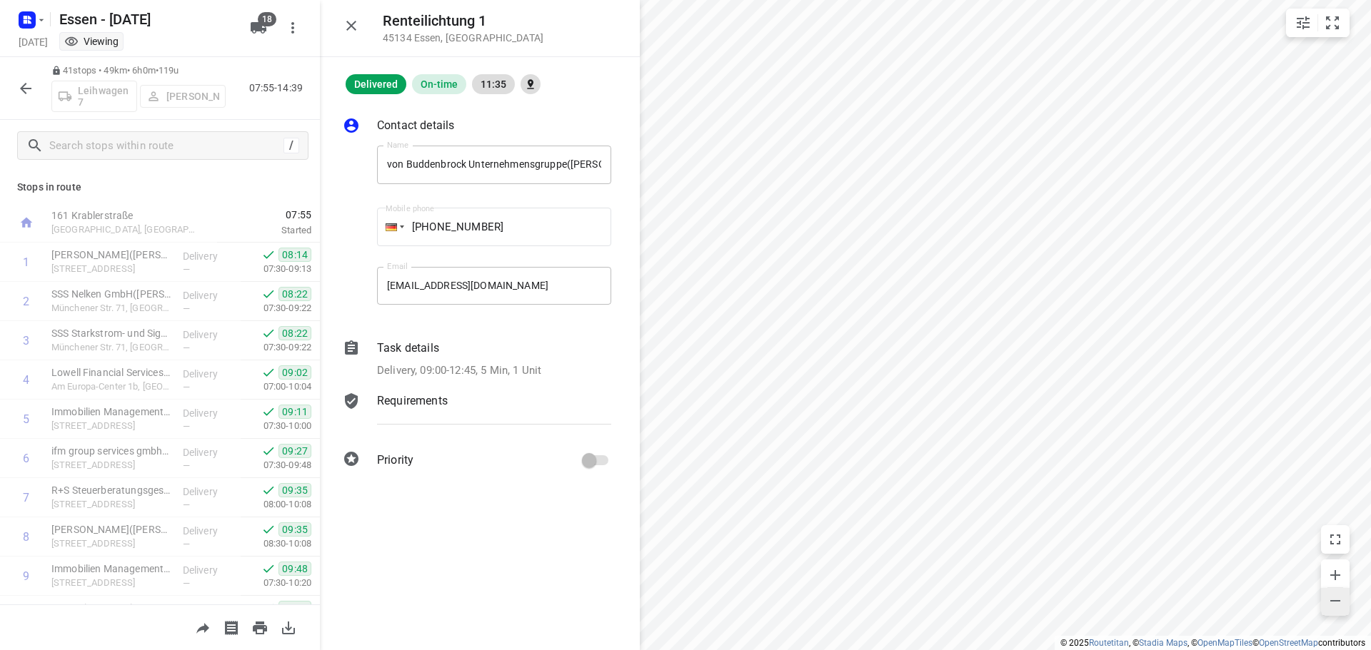
click at [1335, 602] on icon "button" at bounding box center [1335, 601] width 17 height 17
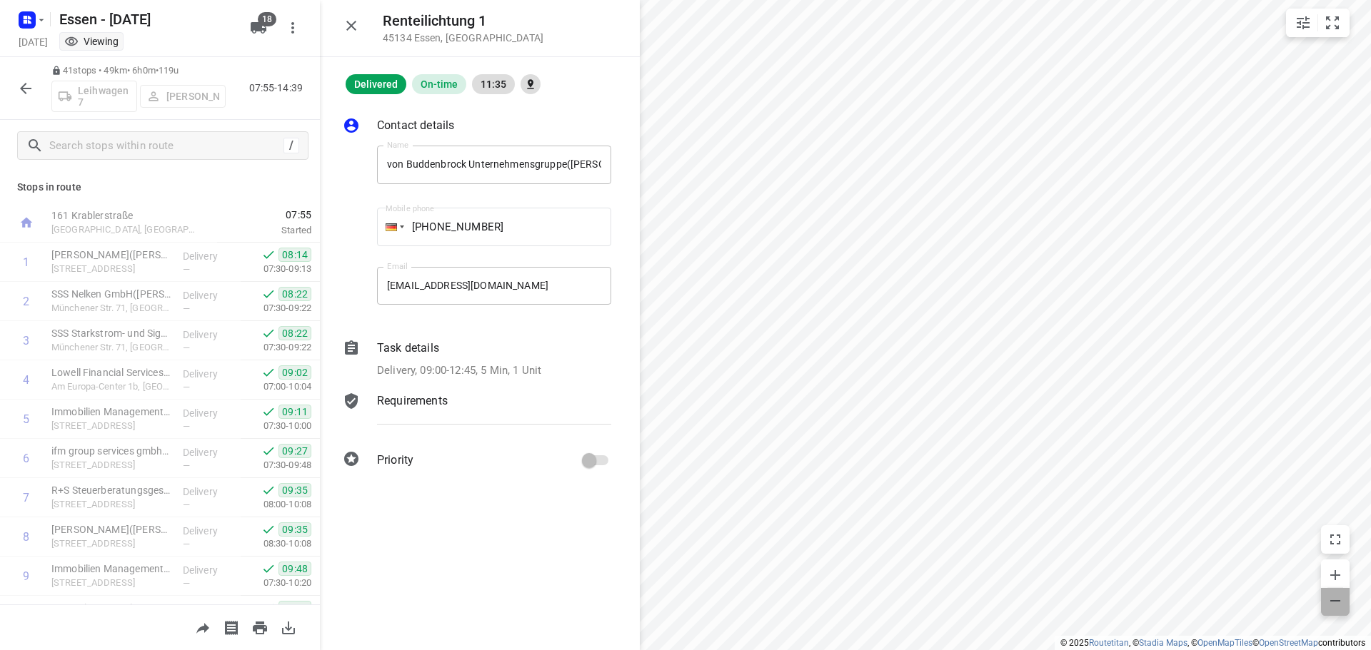
click at [1335, 602] on icon "button" at bounding box center [1335, 601] width 17 height 17
click at [24, 82] on icon "button" at bounding box center [25, 88] width 17 height 17
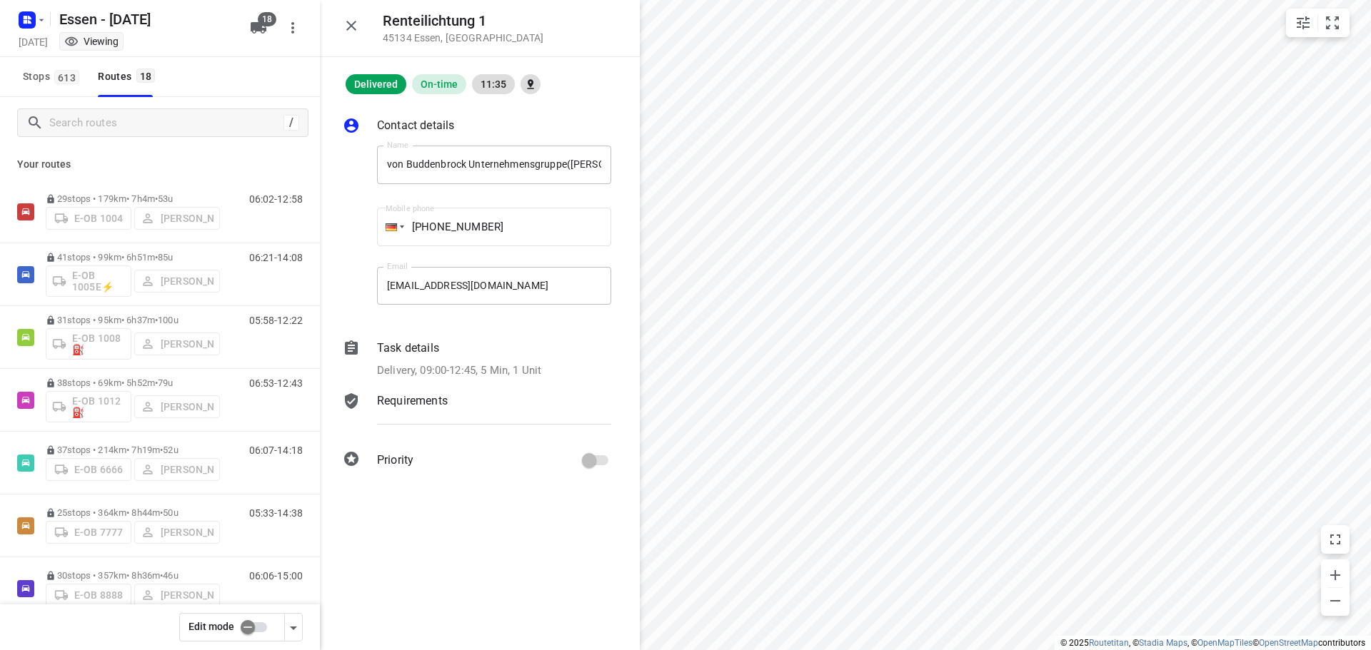
click at [628, 390] on div "Contact details Name von Buddenbrock Unternehmensgruppe(Hanna Seeger) Name Mobi…" at bounding box center [480, 295] width 320 height 403
click at [356, 25] on icon "button" at bounding box center [351, 25] width 17 height 17
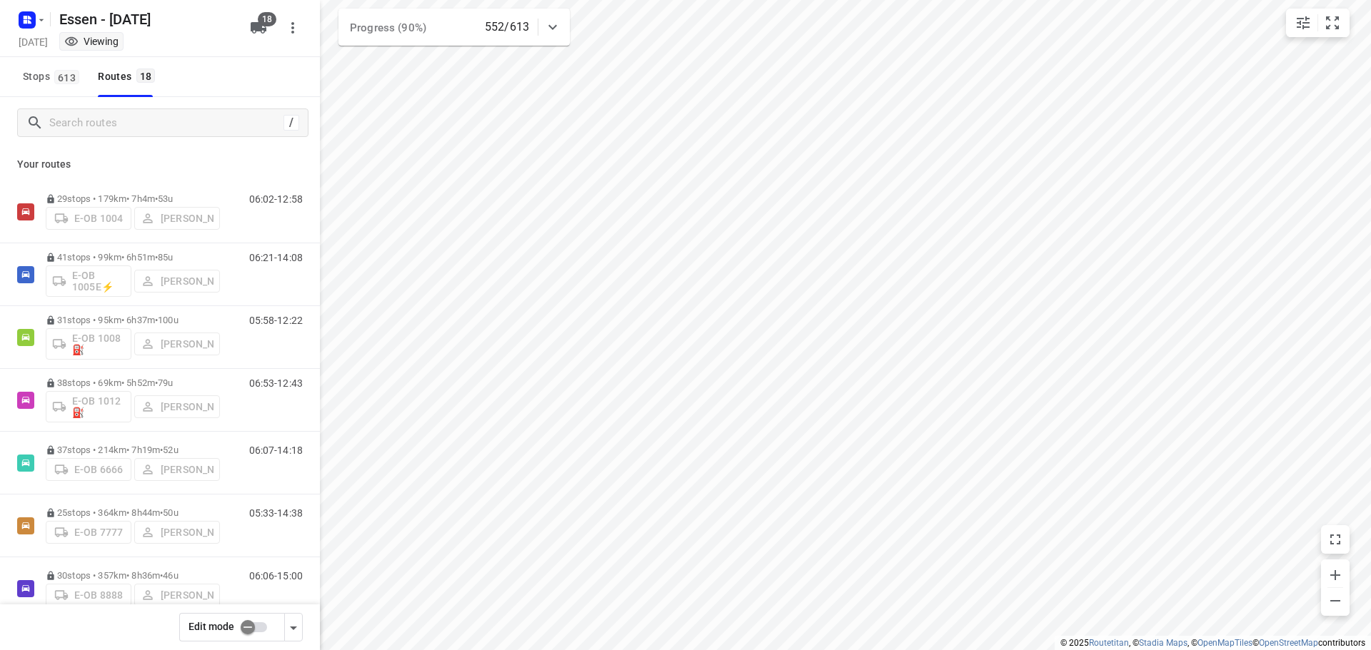
click at [552, 28] on icon at bounding box center [552, 27] width 9 height 5
click at [552, 28] on icon at bounding box center [552, 32] width 17 height 17
click at [119, 41] on div "Viewing" at bounding box center [91, 41] width 54 height 14
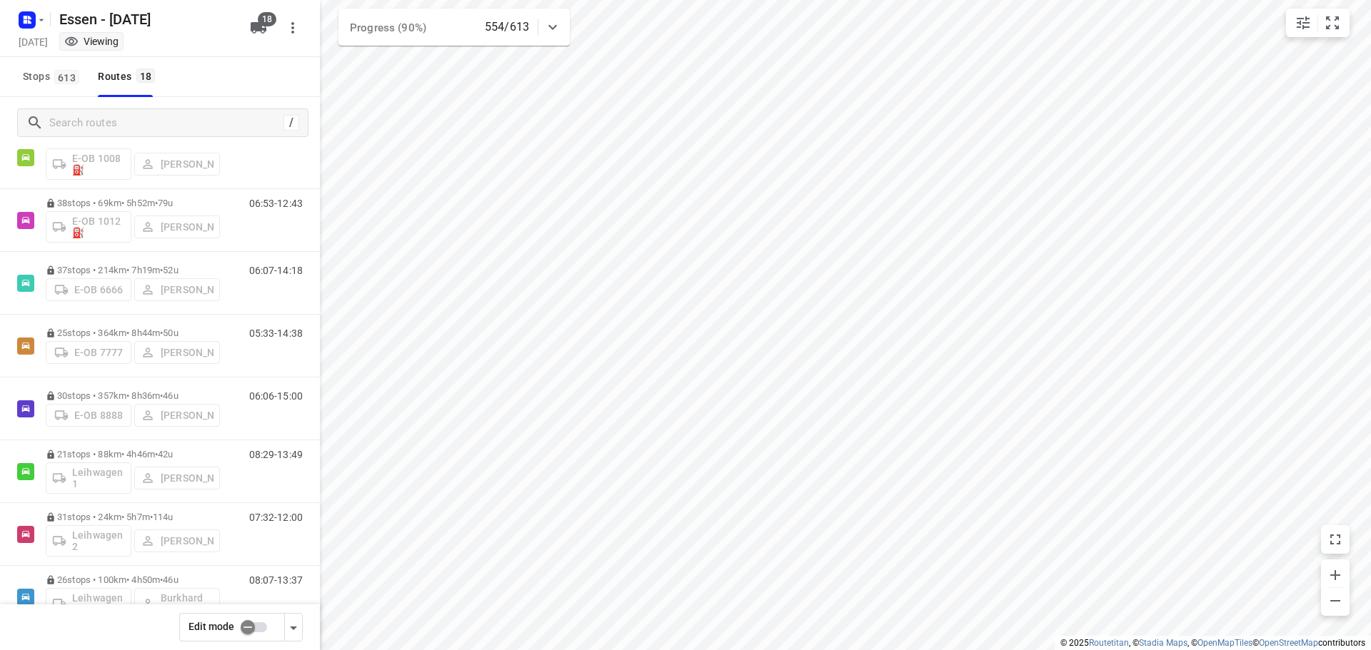
scroll to position [0, 0]
